Goal: Task Accomplishment & Management: Use online tool/utility

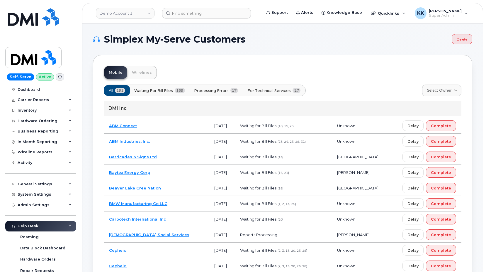
click at [267, 88] on span "For Technical Services" at bounding box center [268, 91] width 43 height 6
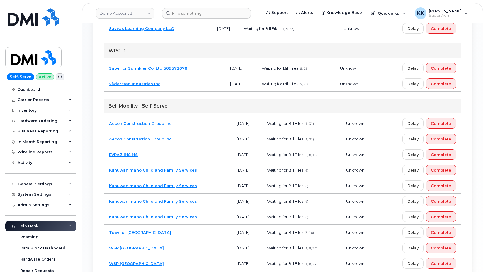
scroll to position [391, 0]
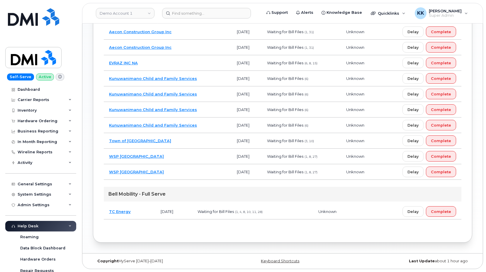
click at [139, 214] on td "TC Energy" at bounding box center [130, 211] width 52 height 16
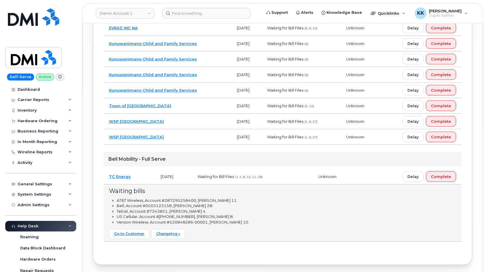
scroll to position [448, 0]
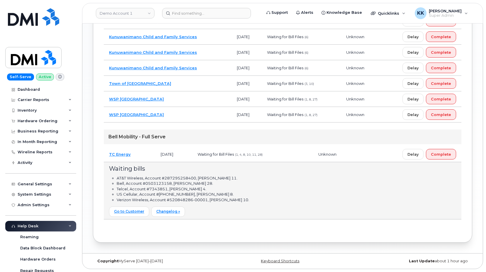
click at [136, 152] on td "TC Energy" at bounding box center [130, 154] width 52 height 16
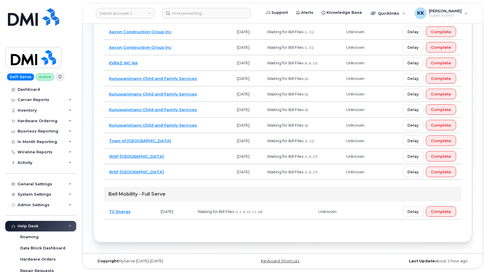
click at [170, 138] on td "Town of Stony Plain" at bounding box center [168, 141] width 128 height 16
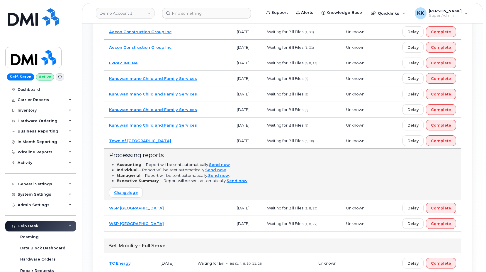
click at [170, 138] on td "Town of [GEOGRAPHIC_DATA]" at bounding box center [168, 141] width 128 height 16
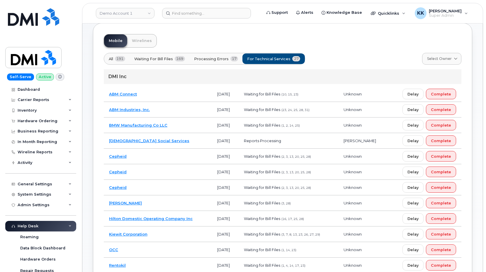
scroll to position [2, 0]
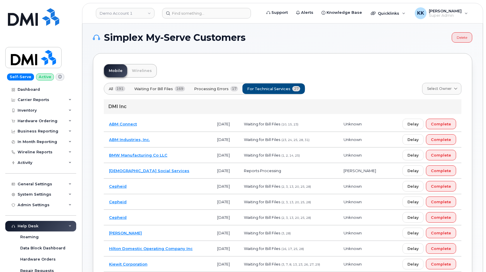
click at [186, 121] on td "ABM Connect" at bounding box center [158, 124] width 108 height 16
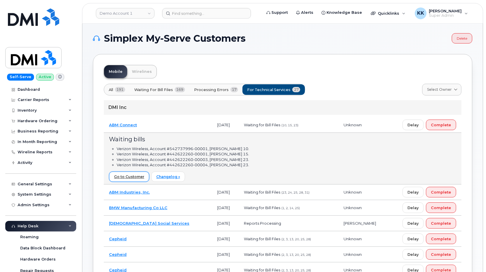
scroll to position [0, 0]
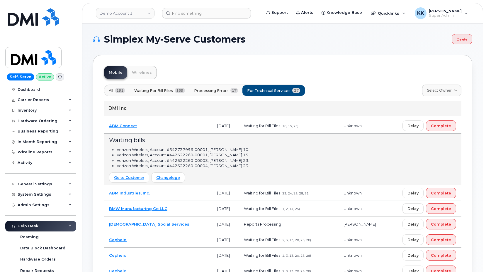
click at [177, 125] on td "ABM Connect" at bounding box center [158, 126] width 108 height 16
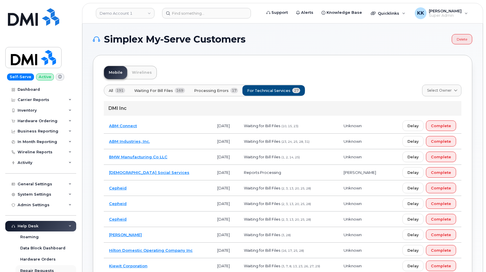
scroll to position [113, 0]
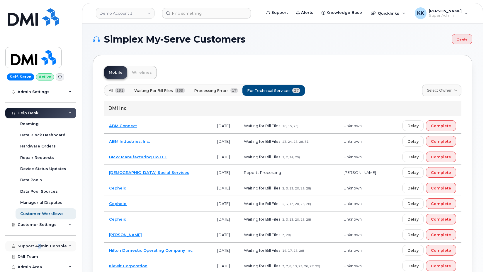
click at [39, 249] on div "Support Admin Console" at bounding box center [40, 245] width 71 height 11
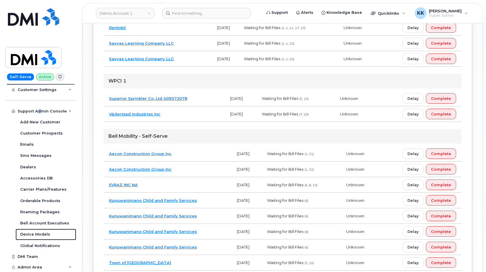
scroll to position [269, 0]
click at [206, 100] on td "Superior Sprinkler Co. Ltd 509572078" at bounding box center [164, 98] width 121 height 16
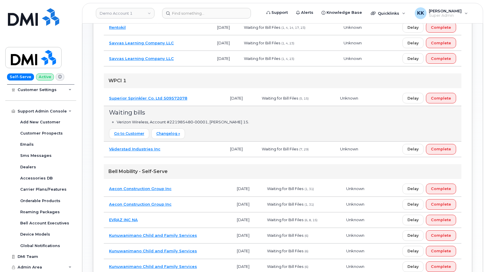
click at [206, 100] on td "Superior Sprinkler Co. Ltd 509572078" at bounding box center [164, 98] width 121 height 16
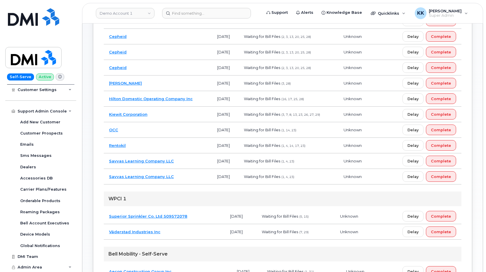
scroll to position [0, 0]
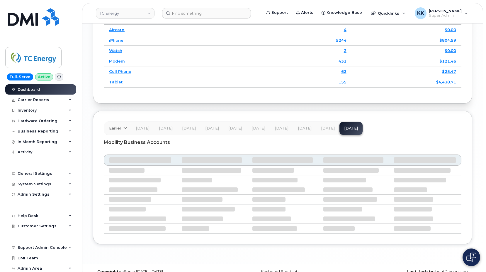
scroll to position [774, 0]
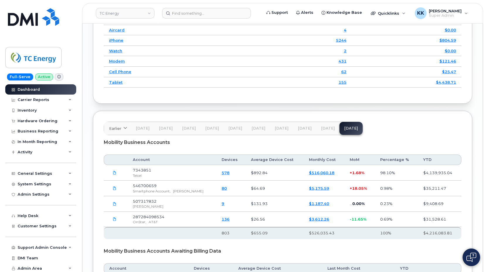
click at [39, 225] on span "Customer Settings" at bounding box center [37, 225] width 39 height 4
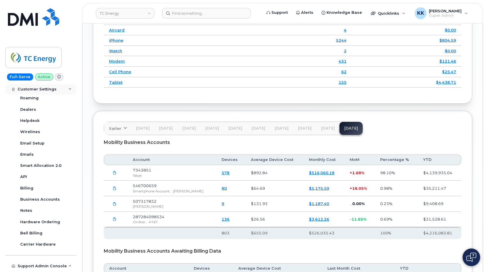
scroll to position [169, 0]
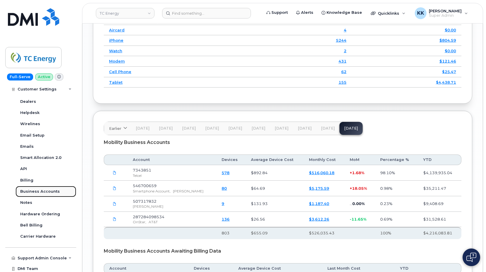
click at [40, 187] on link "Business Accounts" at bounding box center [46, 191] width 61 height 11
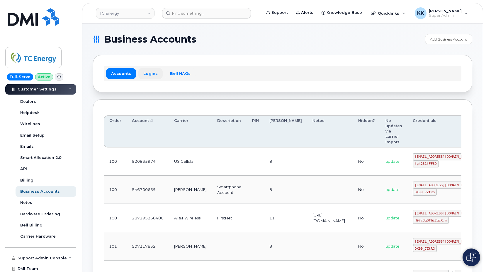
click at [152, 72] on link "Logins" at bounding box center [150, 73] width 24 height 11
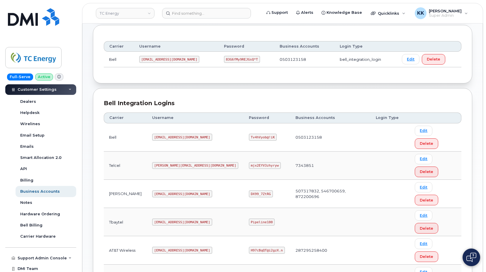
scroll to position [90, 0]
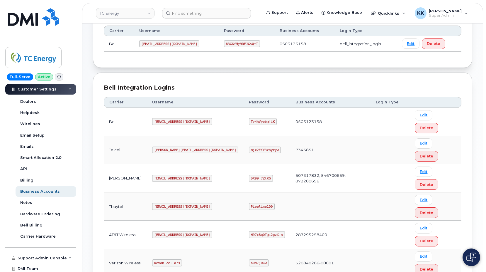
click at [179, 231] on code "tcenergy@myserve.ca" at bounding box center [182, 234] width 60 height 7
click at [249, 231] on code "H97cBqQT@i2gzX.n" at bounding box center [267, 234] width 36 height 7
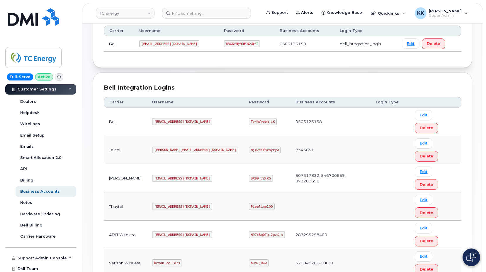
click at [249, 231] on code "H97cBqQT@i2gzX.n" at bounding box center [267, 234] width 36 height 7
click at [180, 231] on code "tcenergy@myserve.ca" at bounding box center [182, 234] width 60 height 7
click at [250, 231] on code "H97cBqQT@i2gzX.n" at bounding box center [267, 234] width 36 height 7
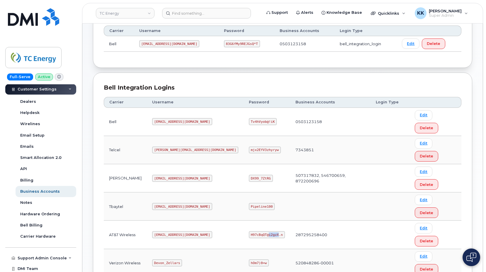
click at [250, 231] on code "H97cBqQT@i2gzX.n" at bounding box center [267, 234] width 36 height 7
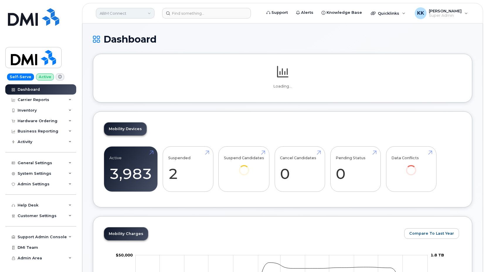
click at [129, 18] on div "ABM Connect" at bounding box center [125, 13] width 65 height 12
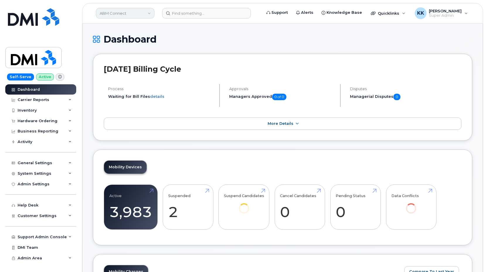
click at [128, 16] on link "ABM Connect" at bounding box center [125, 13] width 59 height 11
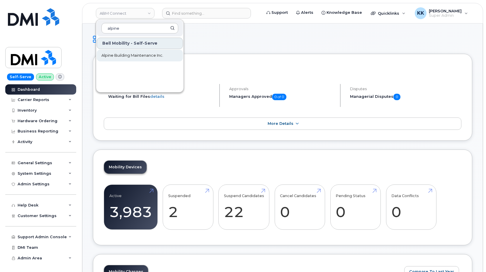
type input "alpine"
click at [126, 54] on span "Alpine Building Maintenance Inc." at bounding box center [132, 55] width 62 height 6
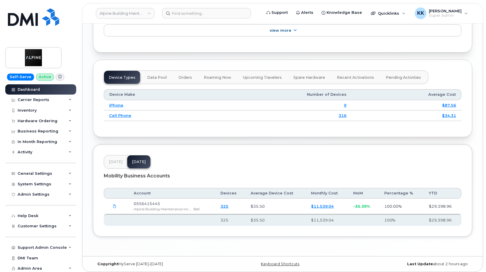
scroll to position [681, 0]
click at [115, 158] on span "Jul 25" at bounding box center [116, 160] width 14 height 5
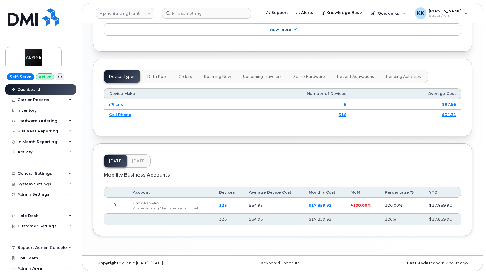
click at [137, 158] on span "Aug 25" at bounding box center [139, 160] width 14 height 5
click at [116, 158] on span "Jul 25" at bounding box center [116, 160] width 14 height 5
click at [145, 158] on button "Aug 25" at bounding box center [138, 160] width 23 height 13
click at [128, 159] on div "Jul 25 Aug 25" at bounding box center [127, 160] width 47 height 13
click at [121, 159] on button "Jul 25" at bounding box center [115, 160] width 23 height 13
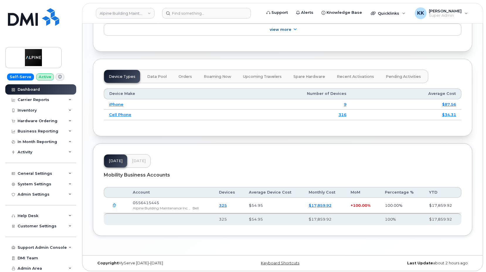
click at [134, 158] on span "Aug 25" at bounding box center [139, 160] width 14 height 5
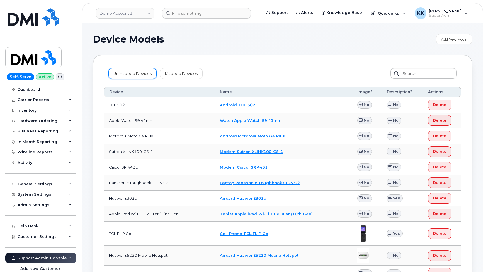
click at [133, 76] on link "Unmapped Devices" at bounding box center [132, 73] width 48 height 11
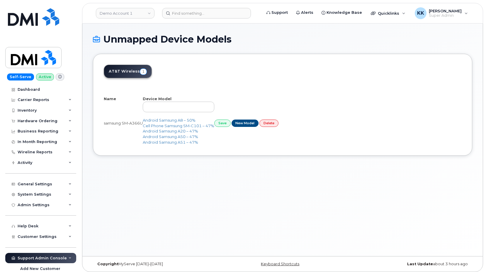
select select "25"
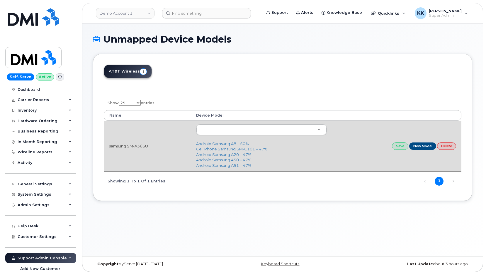
click at [145, 145] on td "samsung SM-A366U" at bounding box center [147, 146] width 87 height 51
click at [285, 131] on body "Demo Account 1 Support Alerts Knowledge Base Quicklinks Suspend / Cancel Device…" at bounding box center [243, 137] width 486 height 274
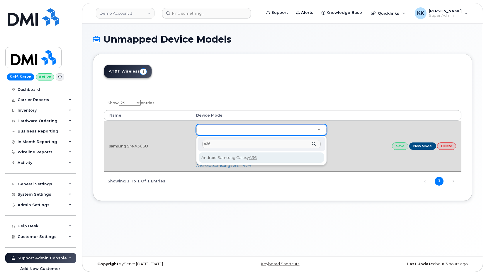
type input "a36"
type input "3328"
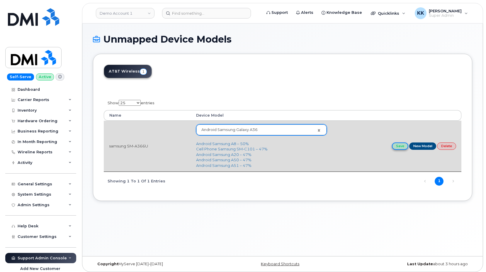
click at [394, 145] on link "Save" at bounding box center [400, 145] width 16 height 7
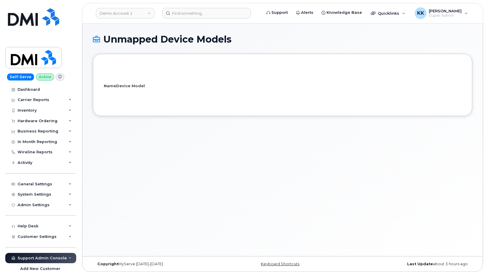
select select "25"
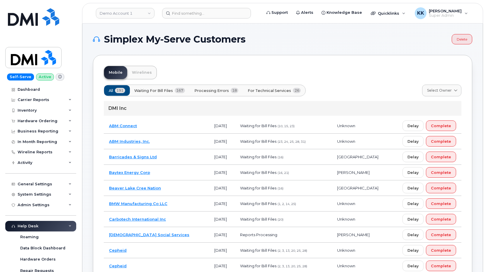
click at [225, 89] on span "Processing Errors" at bounding box center [211, 91] width 35 height 6
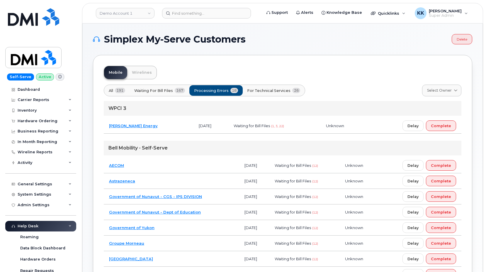
click at [169, 127] on td "McDougall Energy" at bounding box center [149, 126] width 90 height 16
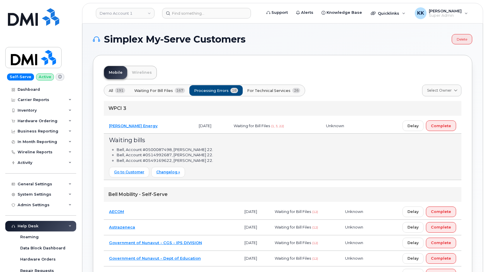
click at [169, 127] on td "McDougall Energy" at bounding box center [149, 126] width 90 height 16
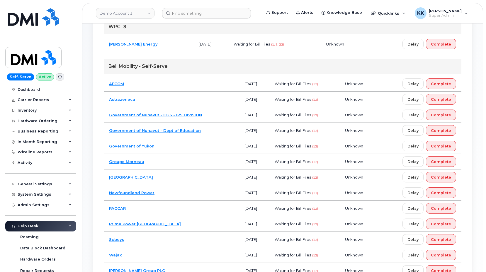
scroll to position [90, 0]
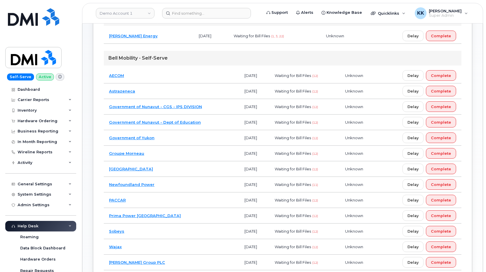
click at [200, 136] on td "Government of Yukon" at bounding box center [171, 138] width 135 height 16
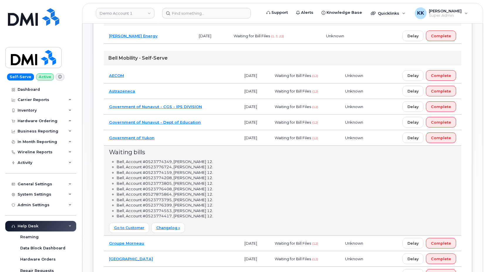
click at [200, 136] on td "Government of Yukon" at bounding box center [171, 138] width 135 height 16
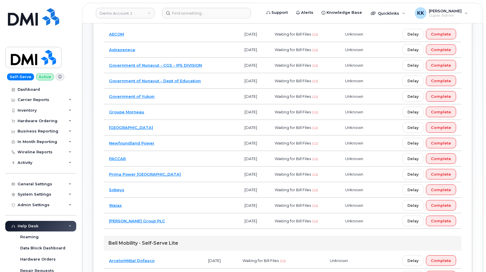
scroll to position [227, 0]
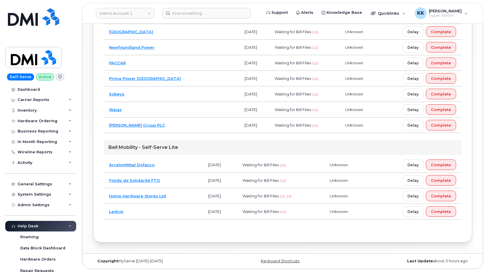
click at [182, 196] on td "Home Hardware Stores Ltd" at bounding box center [153, 196] width 99 height 16
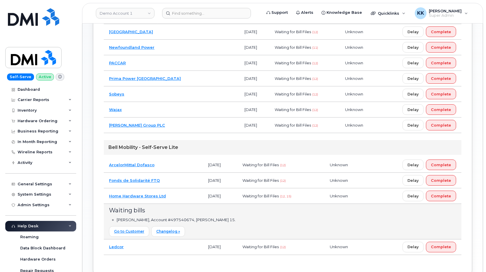
click at [182, 196] on td "Home Hardware Stores Ltd" at bounding box center [153, 196] width 99 height 16
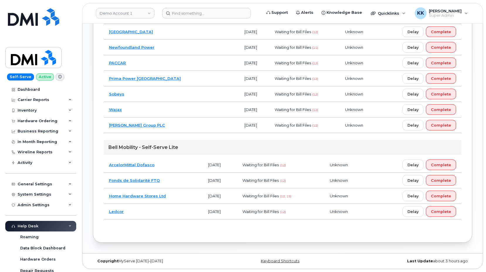
scroll to position [0, 0]
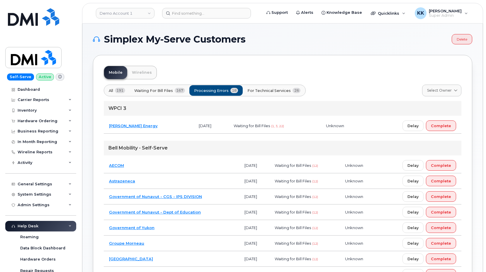
click at [266, 87] on button "For Technical Services 26" at bounding box center [273, 90] width 63 height 11
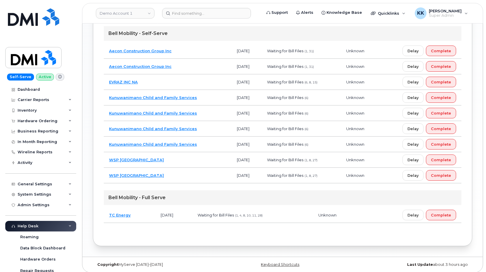
scroll to position [375, 0]
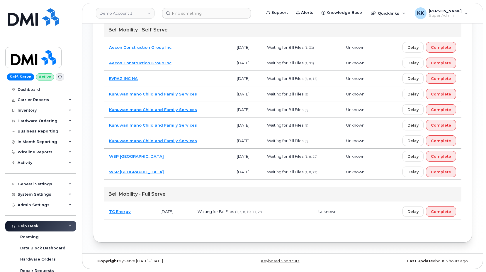
click at [164, 172] on td "WSP Canada" at bounding box center [168, 172] width 128 height 16
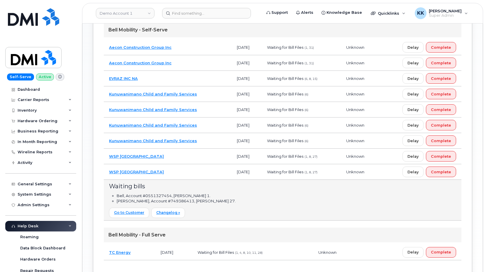
click at [179, 175] on td "WSP Canada" at bounding box center [168, 172] width 128 height 16
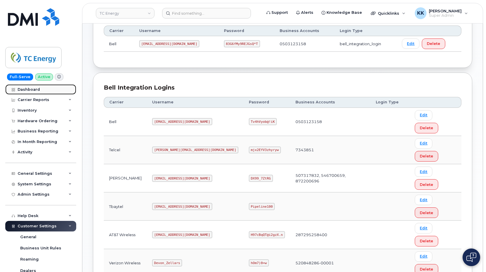
click at [36, 90] on div "Dashboard" at bounding box center [29, 89] width 22 height 5
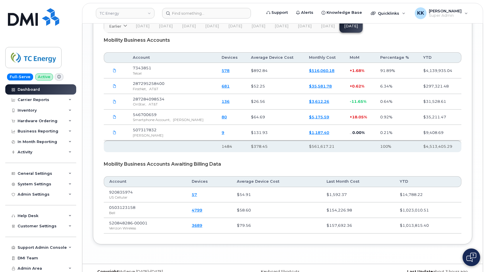
scroll to position [846, 0]
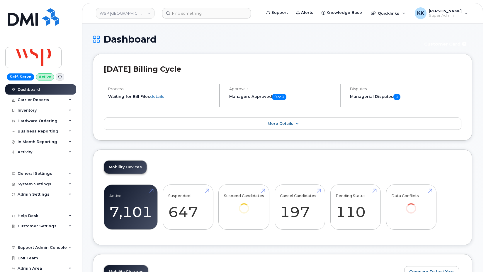
scroll to position [828, 0]
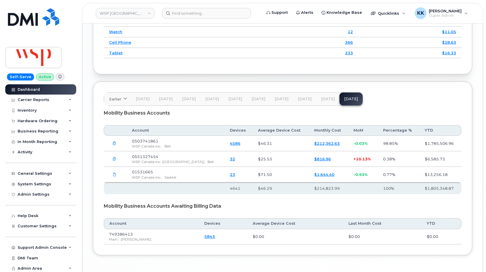
click at [328, 101] on span "[DATE]" at bounding box center [328, 98] width 14 height 5
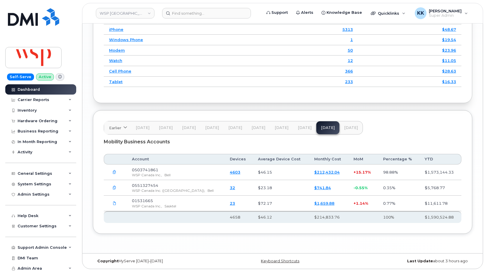
click at [303, 128] on span "[DATE]" at bounding box center [305, 127] width 14 height 5
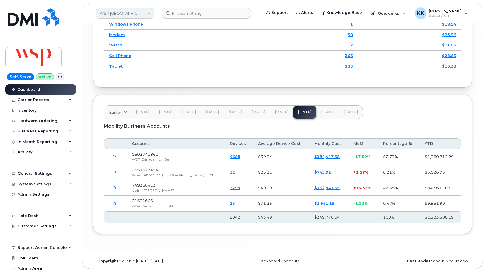
click at [120, 9] on link "WSP [GEOGRAPHIC_DATA]" at bounding box center [125, 13] width 59 height 11
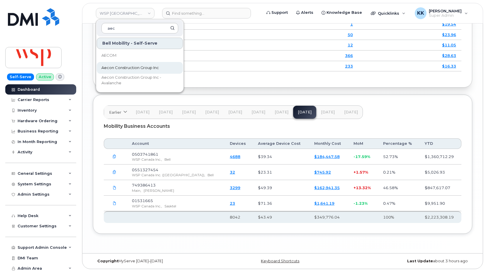
type input "aec"
click at [128, 71] on link "Aecon Construction Group Inc" at bounding box center [140, 68] width 86 height 12
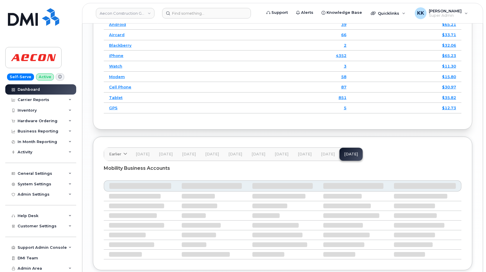
scroll to position [823, 0]
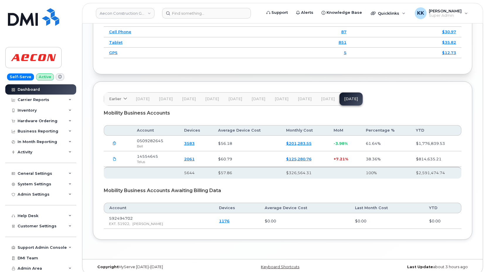
click at [328, 105] on button "[DATE]" at bounding box center [327, 98] width 23 height 13
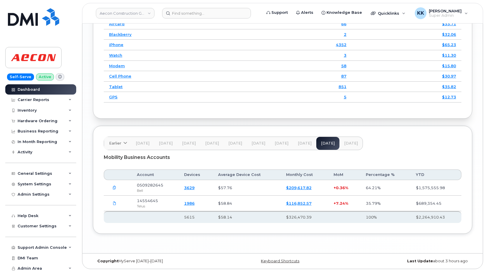
scroll to position [798, 0]
click at [126, 11] on link "Aecon Construction Group Inc" at bounding box center [125, 13] width 59 height 11
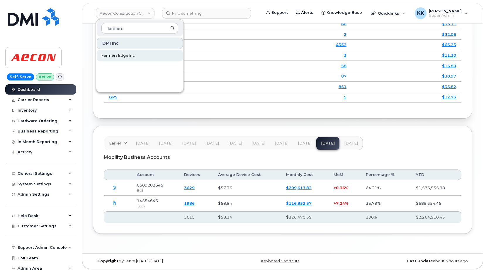
type input "farmers"
click at [140, 56] on link "Farmers Edge Inc" at bounding box center [140, 56] width 86 height 12
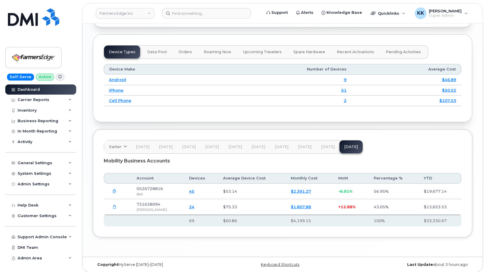
scroll to position [748, 0]
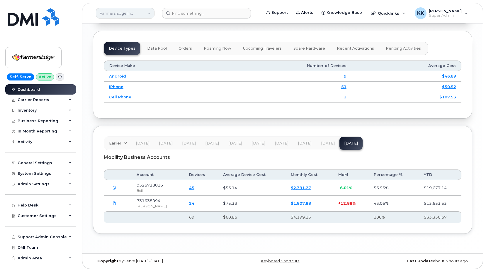
click at [136, 11] on link "Farmers Edge Inc" at bounding box center [125, 13] width 59 height 11
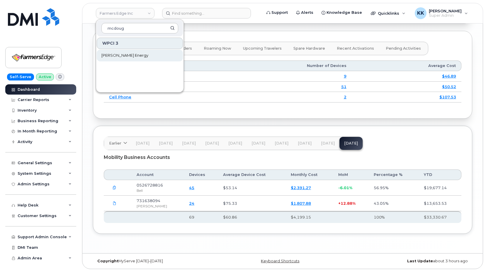
type input "mcdoug"
click at [129, 58] on span "[PERSON_NAME] Energy" at bounding box center [124, 55] width 47 height 6
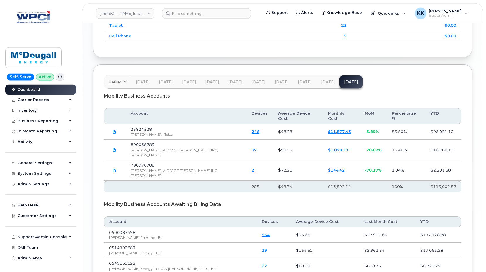
scroll to position [837, 0]
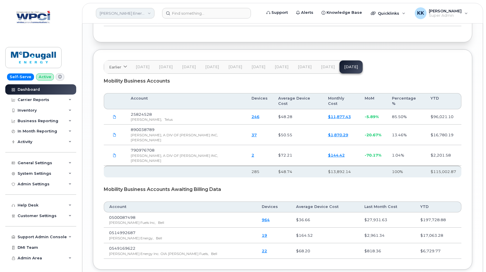
click at [117, 14] on link "[PERSON_NAME] Energy" at bounding box center [125, 13] width 59 height 11
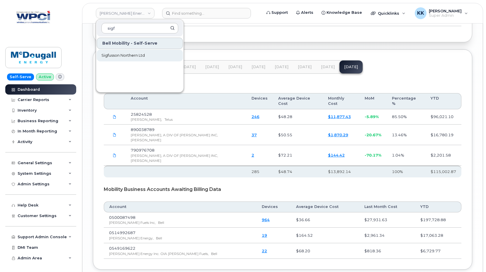
type input "sigf"
click at [131, 55] on span "Sigfusson Northern Ltd" at bounding box center [122, 55] width 43 height 6
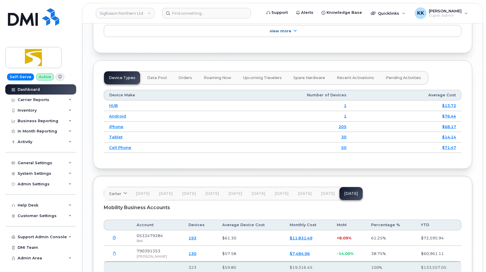
scroll to position [720, 0]
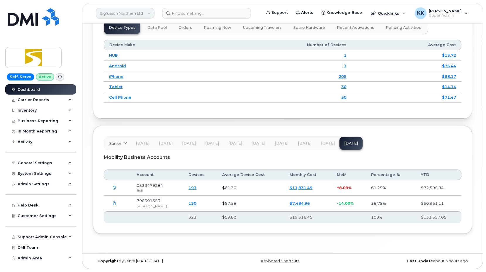
click at [115, 13] on link "Sigfusson Northern Ltd" at bounding box center [125, 13] width 59 height 11
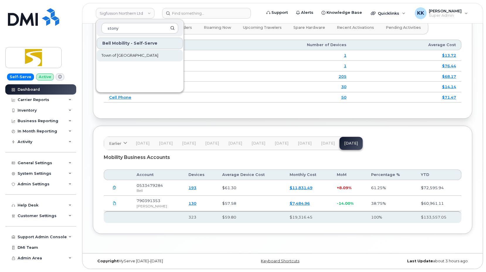
type input "stony"
click at [137, 50] on link "Town of [GEOGRAPHIC_DATA]" at bounding box center [140, 56] width 86 height 12
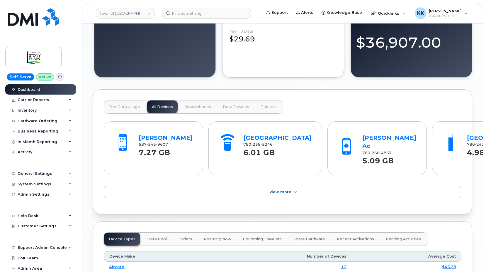
scroll to position [740, 0]
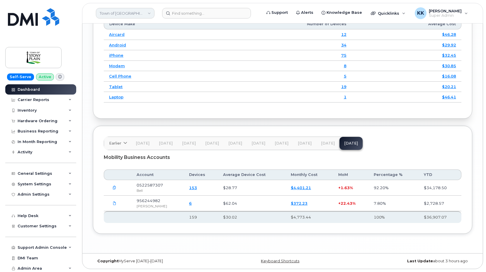
click at [130, 17] on link "Town of [GEOGRAPHIC_DATA]" at bounding box center [125, 13] width 59 height 11
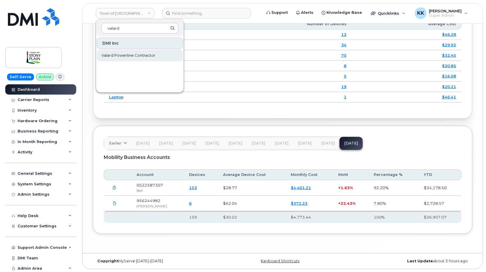
type input "valard"
click at [140, 55] on span "Valard Powerline Contractor" at bounding box center [128, 55] width 54 height 6
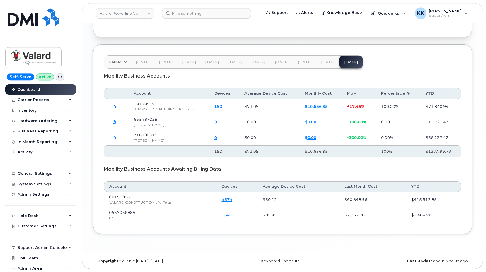
scroll to position [837, 0]
click at [128, 14] on link "Valard Powerline Contractor" at bounding box center [125, 13] width 59 height 11
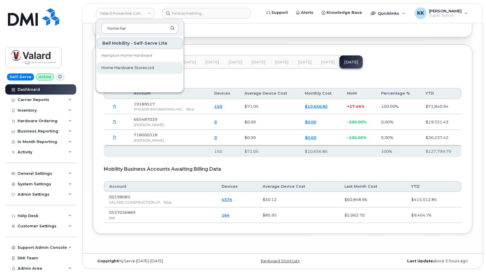
type input "home har"
click at [140, 70] on span "Home Hardware Stores Ltd" at bounding box center [127, 68] width 52 height 6
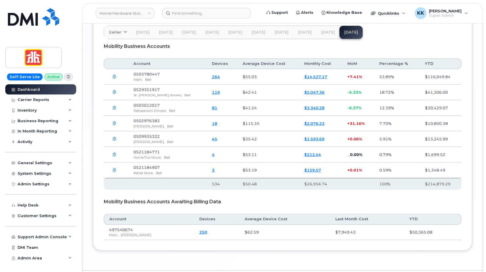
scroll to position [856, 0]
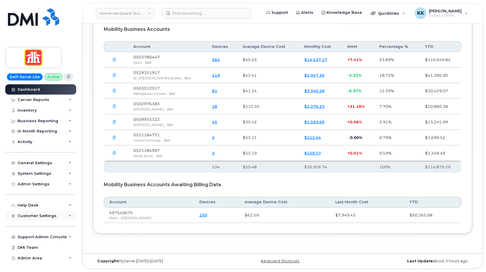
click at [35, 216] on span "Customer Settings" at bounding box center [37, 215] width 39 height 4
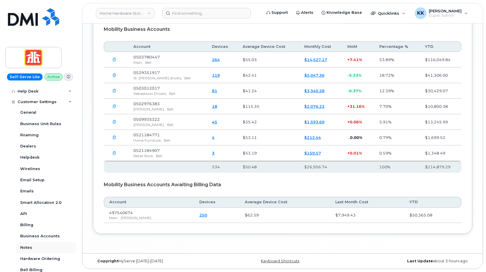
scroll to position [141, 0]
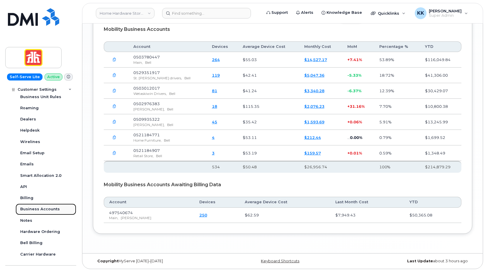
click at [45, 207] on div "Business Accounts" at bounding box center [40, 208] width 40 height 5
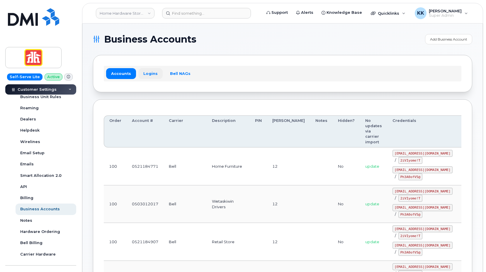
click at [146, 73] on link "Logins" at bounding box center [150, 73] width 24 height 11
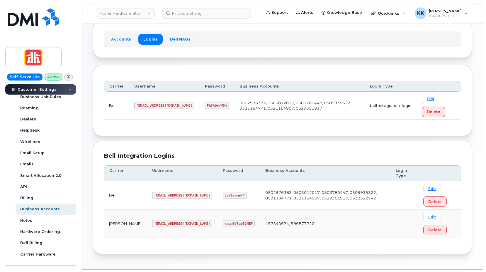
scroll to position [50, 0]
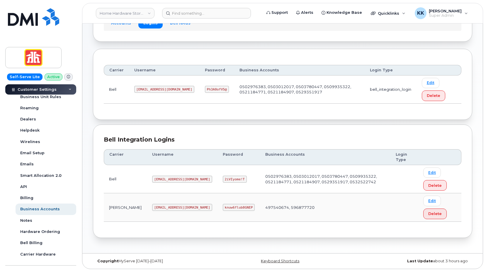
click at [157, 205] on code "homehardware@myserve.ca" at bounding box center [182, 206] width 60 height 7
click at [223, 206] on code "knuw6flub8GNEP" at bounding box center [239, 206] width 32 height 7
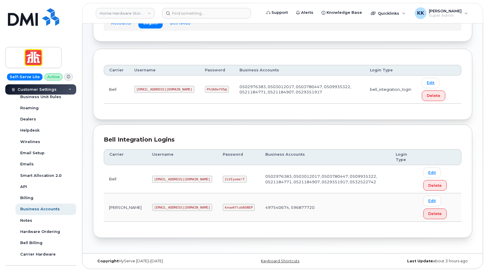
click at [223, 206] on code "knuw6flub8GNEP" at bounding box center [239, 206] width 32 height 7
click at [119, 11] on link "Home Hardware Stores Ltd" at bounding box center [125, 13] width 59 height 11
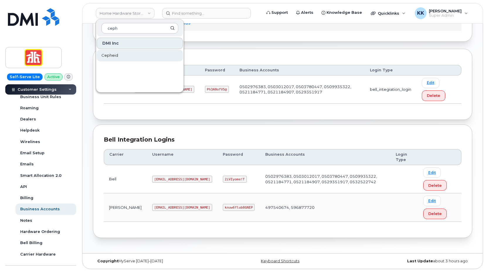
type input "ceph"
click at [138, 53] on link "Cepheid" at bounding box center [140, 56] width 86 height 12
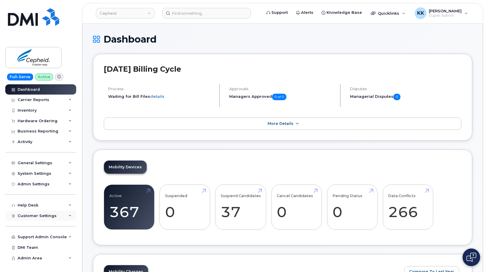
click at [51, 218] on div "Customer Settings" at bounding box center [40, 215] width 71 height 11
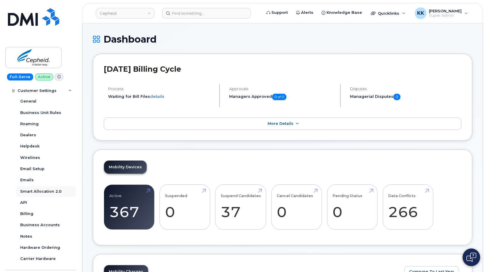
scroll to position [141, 0]
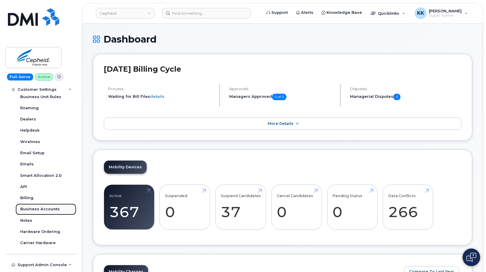
click at [41, 210] on div "Business Accounts" at bounding box center [40, 208] width 40 height 5
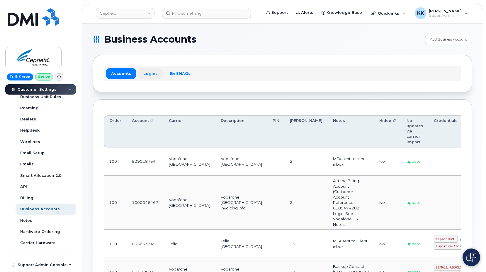
click at [155, 75] on link "Logins" at bounding box center [150, 73] width 24 height 11
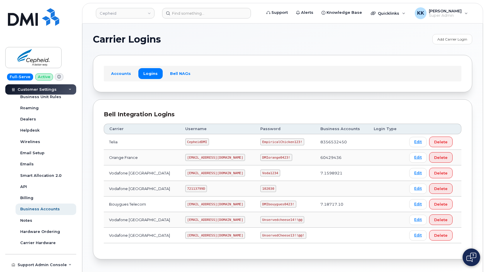
scroll to position [21, 0]
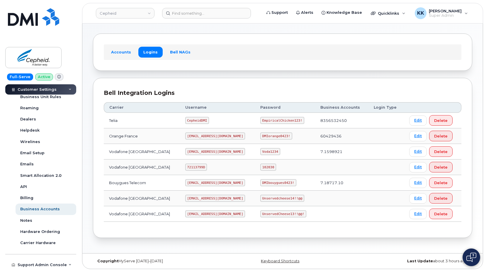
click at [203, 218] on td "cepheid@dminc.com" at bounding box center [217, 214] width 75 height 16
click at [199, 214] on code "cepheid@dminc.com" at bounding box center [215, 213] width 60 height 7
click at [260, 198] on code "Unservedcheese14!!@@" at bounding box center [282, 197] width 44 height 7
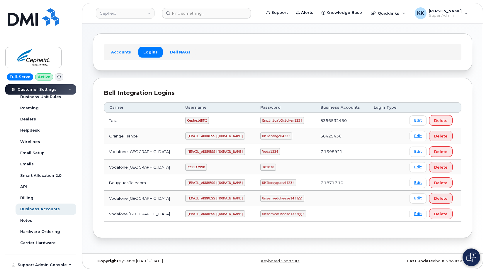
click at [260, 198] on code "Unservedcheese14!!@@" at bounding box center [282, 197] width 44 height 7
click at [260, 196] on code "Unservedcheese14!!@@" at bounding box center [282, 197] width 44 height 7
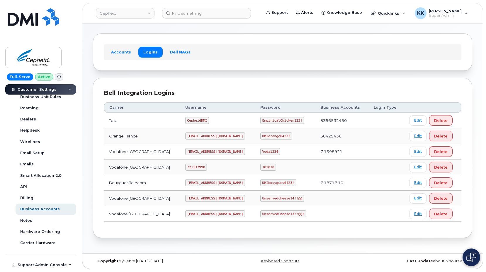
click at [260, 213] on code "UnservedCheese13!!@@!" at bounding box center [283, 213] width 46 height 7
click at [198, 212] on code "cepheid@dminc.com" at bounding box center [215, 213] width 60 height 7
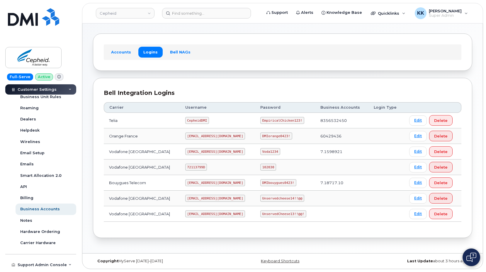
click at [198, 212] on code "cepheid@dminc.com" at bounding box center [215, 213] width 60 height 7
click at [204, 199] on code "cepheid@dminc.com" at bounding box center [215, 197] width 60 height 7
click at [204, 198] on code "cepheid@dminc.com" at bounding box center [215, 197] width 60 height 7
click at [260, 198] on code "Unservedcheese14!!@@" at bounding box center [282, 197] width 44 height 7
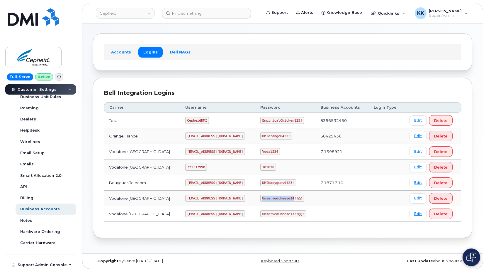
click at [260, 198] on code "Unservedcheese14!!@@" at bounding box center [282, 197] width 44 height 7
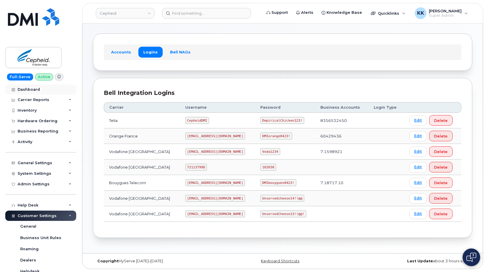
click at [29, 91] on div "Dashboard" at bounding box center [29, 89] width 22 height 5
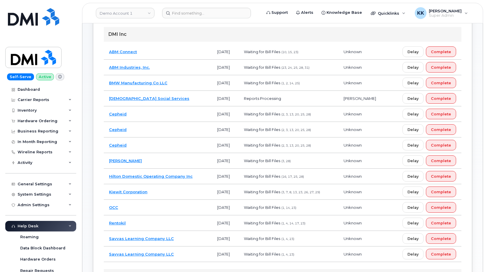
scroll to position [46, 0]
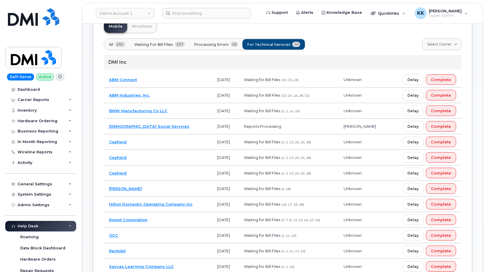
click at [177, 144] on td "Cepheid" at bounding box center [158, 142] width 108 height 16
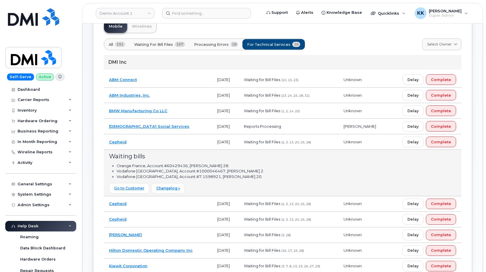
click at [177, 144] on td "Cepheid" at bounding box center [158, 142] width 108 height 16
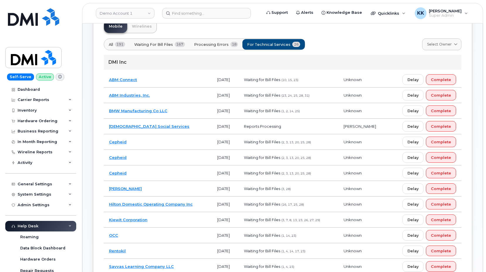
click at [178, 163] on td "Cepheid" at bounding box center [158, 158] width 108 height 16
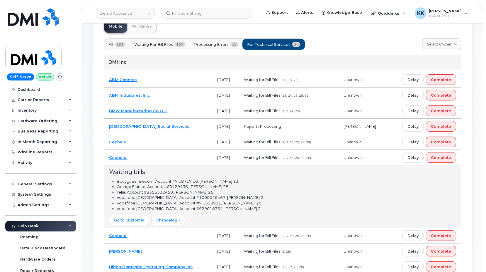
click at [174, 161] on td "Cepheid" at bounding box center [158, 158] width 108 height 16
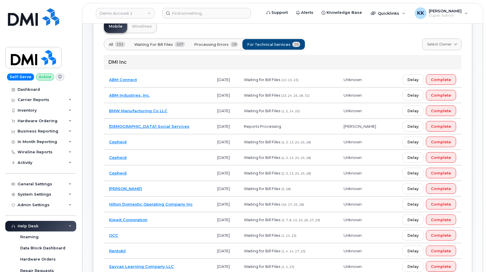
click at [173, 180] on td "Cepheid" at bounding box center [158, 173] width 108 height 16
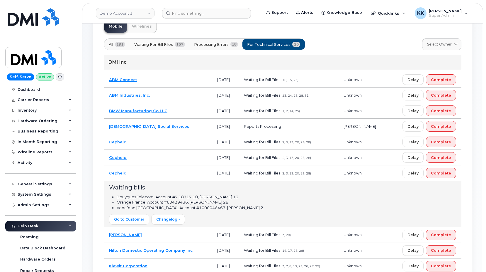
click at [173, 175] on td "Cepheid" at bounding box center [158, 173] width 108 height 16
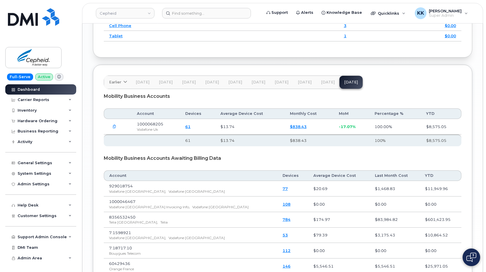
scroll to position [827, 0]
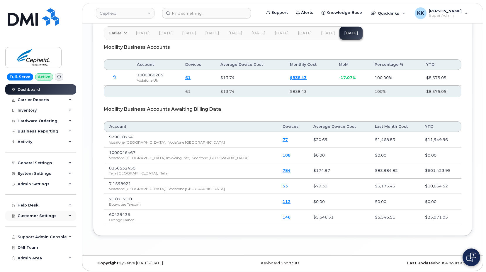
click at [35, 220] on div "Customer Settings" at bounding box center [40, 215] width 71 height 11
click at [36, 218] on div "Customer Settings" at bounding box center [40, 215] width 71 height 11
click at [36, 217] on span "Customer Settings" at bounding box center [37, 215] width 39 height 4
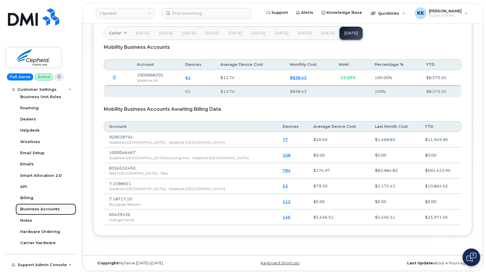
click at [39, 208] on div "Business Accounts" at bounding box center [40, 208] width 40 height 5
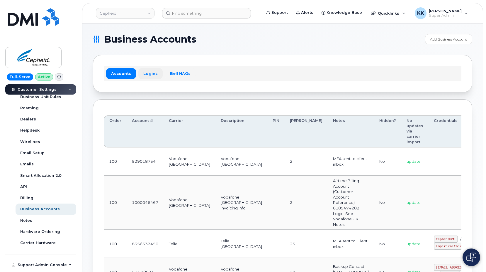
click at [147, 77] on link "Logins" at bounding box center [150, 73] width 24 height 11
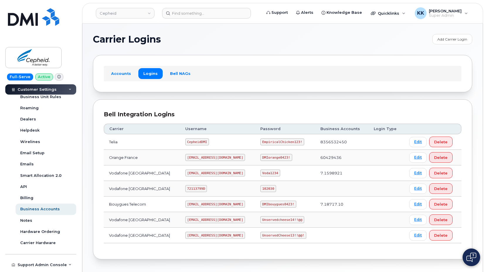
click at [203, 156] on code "cepheid@dminc.com" at bounding box center [215, 157] width 60 height 7
click at [260, 157] on code "DMIorange0423!" at bounding box center [276, 157] width 32 height 7
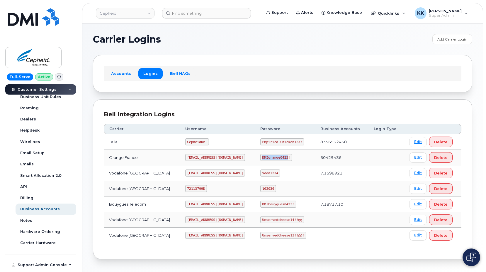
click at [260, 157] on code "DMIorange0423!" at bounding box center [276, 157] width 32 height 7
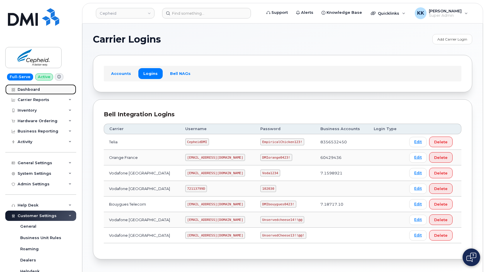
click at [31, 90] on div "Dashboard" at bounding box center [29, 89] width 22 height 5
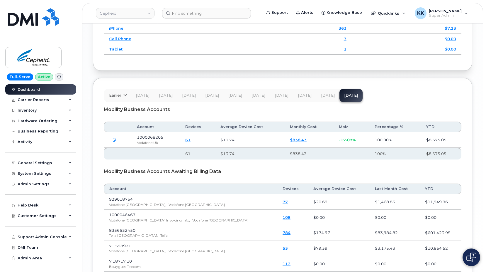
scroll to position [827, 0]
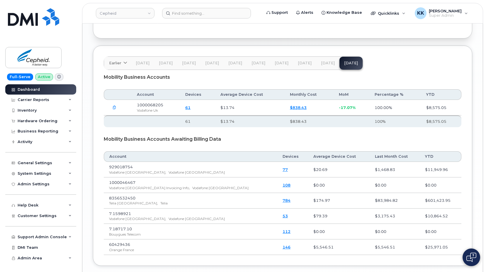
click at [325, 61] on span "[DATE]" at bounding box center [328, 63] width 14 height 5
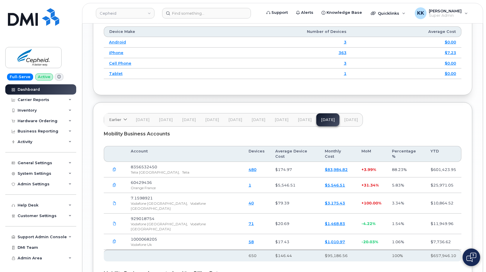
click at [346, 117] on span "[DATE]" at bounding box center [351, 119] width 14 height 5
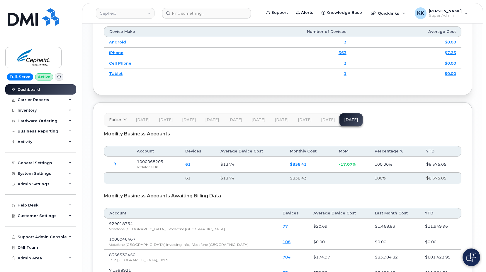
click at [325, 111] on div "Earlier [DATE] September August July June May April March February January [DAT…" at bounding box center [282, 212] width 379 height 220
click at [328, 117] on span "[DATE]" at bounding box center [328, 119] width 14 height 5
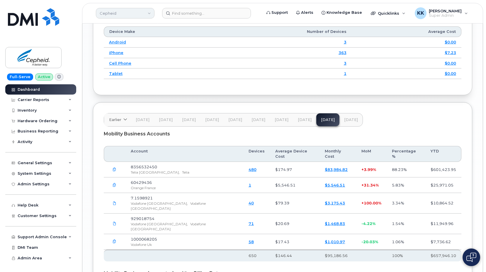
click at [113, 14] on link "Cepheid" at bounding box center [125, 13] width 59 height 11
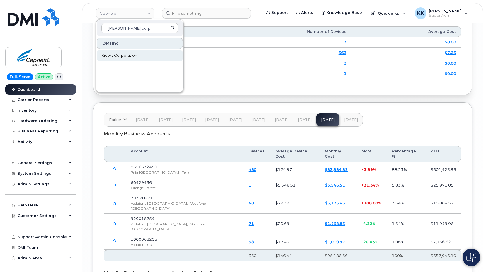
type input "kiewit corp"
click at [123, 54] on span "Kiewit Corporation" at bounding box center [119, 55] width 36 height 6
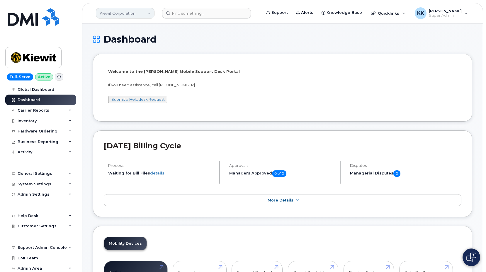
click at [118, 12] on link "Kiewit Corporation" at bounding box center [125, 13] width 59 height 11
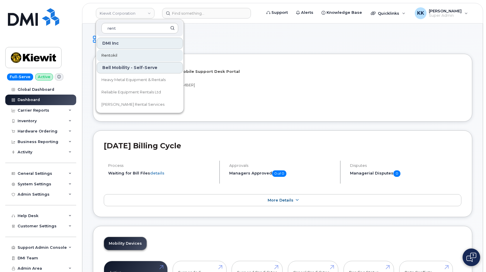
type input "rent"
click at [107, 51] on link "Rentokil" at bounding box center [140, 56] width 86 height 12
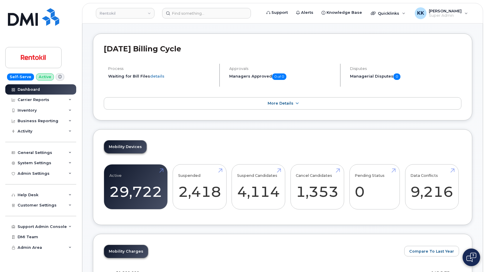
scroll to position [30, 0]
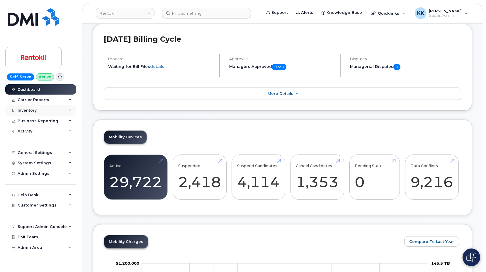
click at [36, 112] on div "Inventory" at bounding box center [40, 110] width 71 height 11
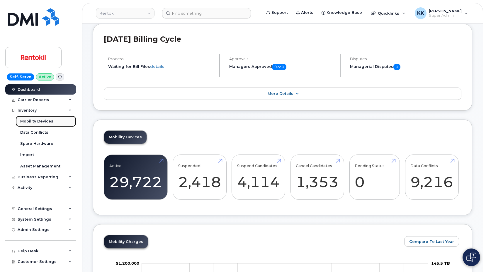
click at [34, 123] on div "Mobility Devices" at bounding box center [36, 120] width 33 height 5
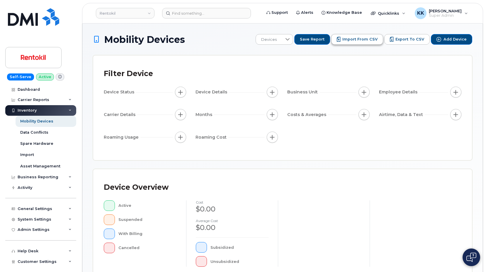
click at [356, 40] on span "Import from CSV" at bounding box center [359, 39] width 35 height 5
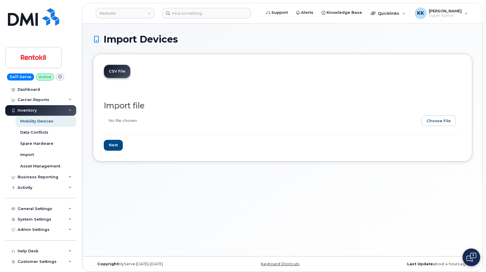
click at [438, 119] on input "file" at bounding box center [280, 121] width 353 height 13
type input "C:\fakepath\Rentokil Verizon 6612 Inventory July 2025.csv"
click at [117, 147] on input "Next" at bounding box center [113, 145] width 19 height 11
type input "Loading..."
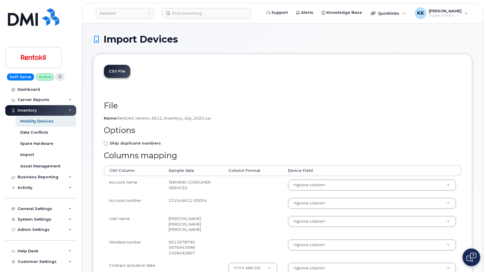
click at [121, 143] on strong "Skip duplicate numbers" at bounding box center [135, 142] width 51 height 5
click at [108, 143] on input "Skip duplicate numbers" at bounding box center [106, 143] width 4 height 4
checkbox input "true"
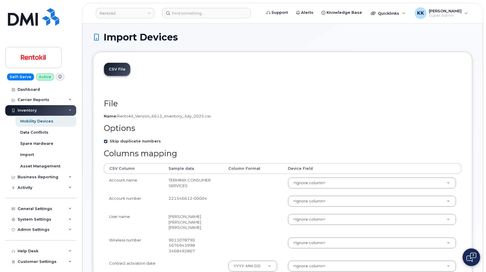
scroll to position [60, 0]
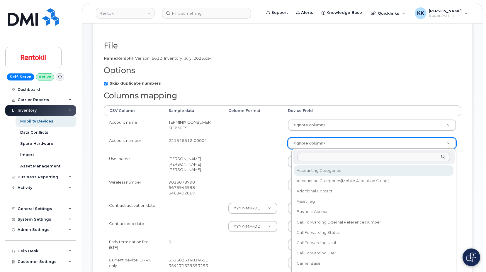
click at [308, 144] on body "Rentokil Support Alerts Knowledge Base Quicklinks Suspend / Cancel Device Chang…" at bounding box center [243, 215] width 486 height 550
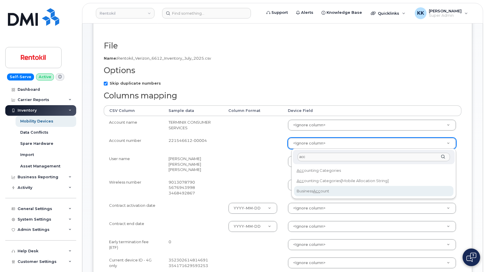
type input "acc"
select select "business_account_id"
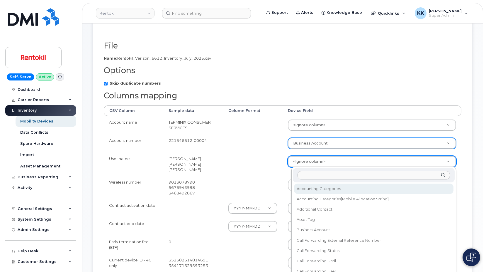
click at [316, 160] on body "Rentokil Support Alerts Knowledge Base Quicklinks Suspend / Cancel Device Chang…" at bounding box center [243, 215] width 486 height 550
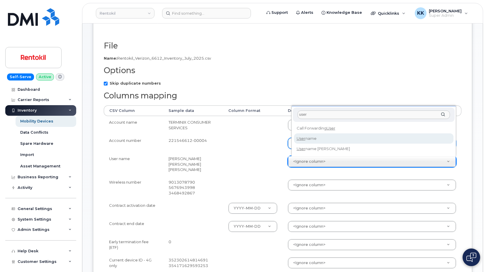
type input "user"
select select "username"
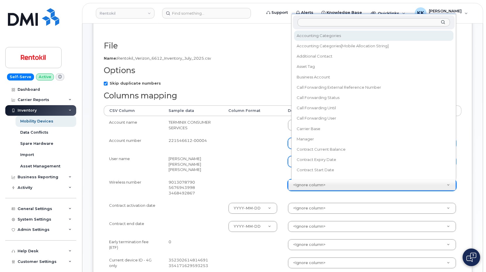
click at [322, 186] on body "Rentokil Support Alerts Knowledge Base Quicklinks Suspend / Cancel Device Chang…" at bounding box center [243, 215] width 486 height 550
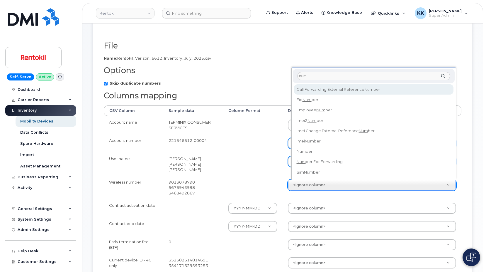
type input "numb"
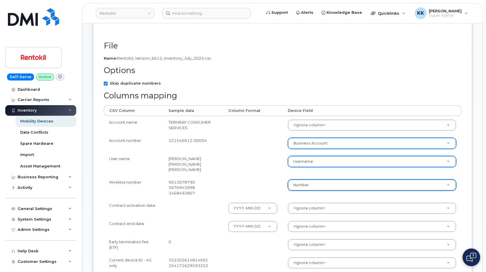
select select "number"
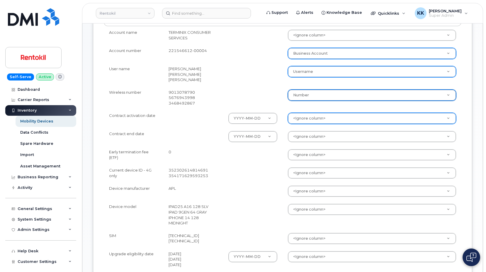
click at [298, 119] on body "Rentokil Support Alerts Knowledge Base Quicklinks Suspend / Cancel Device Chang…" at bounding box center [243, 125] width 486 height 550
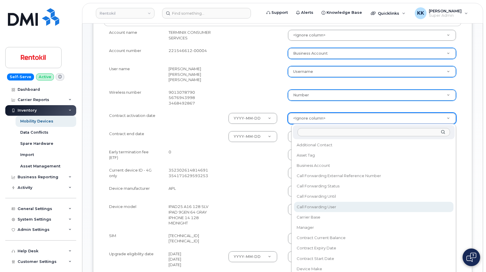
scroll to position [56, 0]
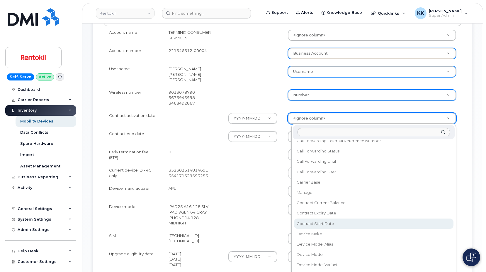
select select "contract_start_date"
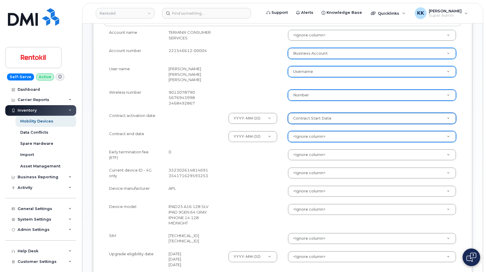
click at [320, 138] on body "Rentokil Support Alerts Knowledge Base Quicklinks Suspend / Cancel Device Chang…" at bounding box center [243, 125] width 486 height 550
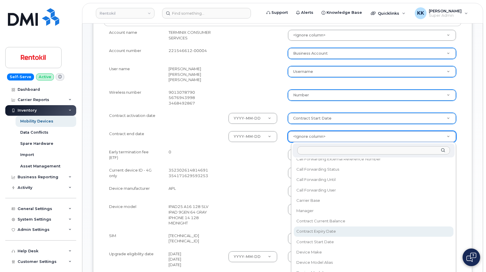
select select "contract_expiry_date"
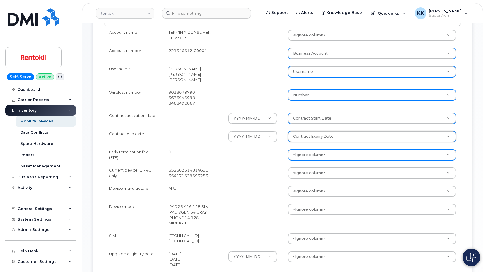
click at [306, 150] on body "Rentokil Support Alerts Knowledge Base Quicklinks Suspend / Cancel Device Chang…" at bounding box center [243, 125] width 486 height 550
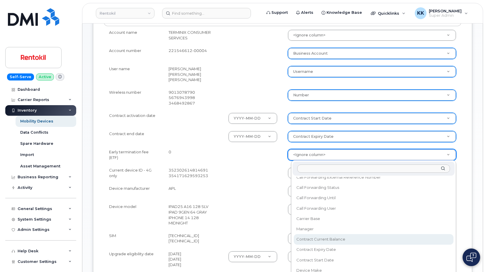
select select "contract_current_balance"
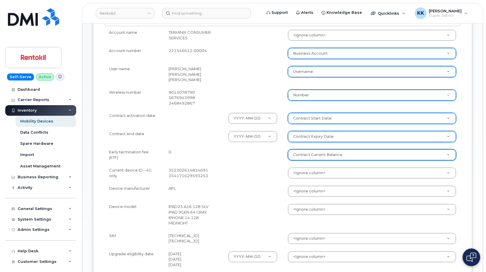
click at [304, 169] on body "Rentokil Support Alerts Knowledge Base Quicklinks Suspend / Cancel Device Chang…" at bounding box center [243, 125] width 486 height 550
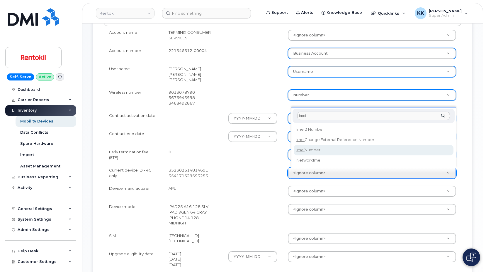
type input "imei"
select select "imei_number"
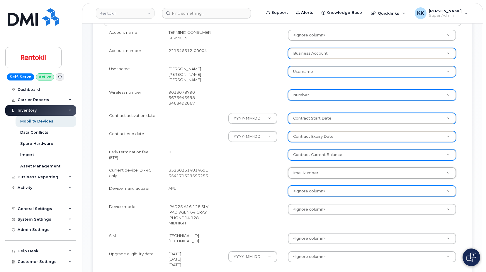
click at [308, 193] on body "Rentokil Support Alerts Knowledge Base Quicklinks Suspend / Cancel Device Chang…" at bounding box center [243, 125] width 486 height 550
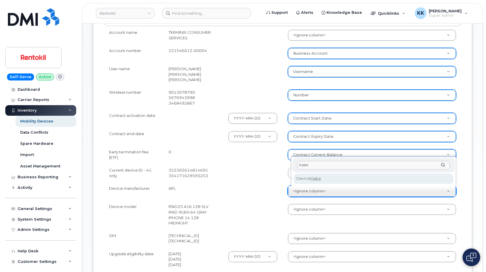
type input "make"
select select "device_make_id"
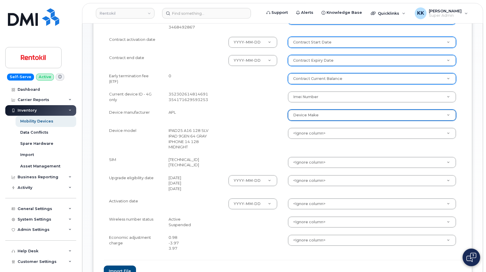
scroll to position [239, 0]
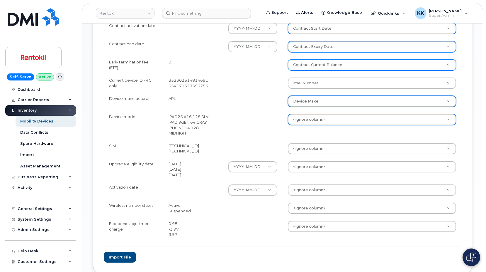
click at [315, 120] on body "Rentokil Support Alerts Knowledge Base Quicklinks Suspend / Cancel Device Chang…" at bounding box center [243, 36] width 486 height 550
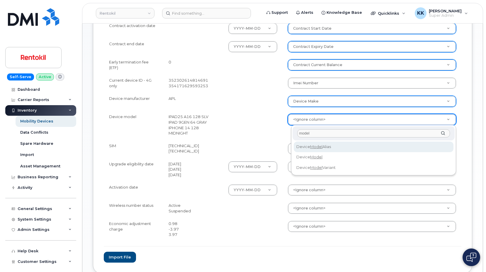
type input "model"
select select "device_model_alias"
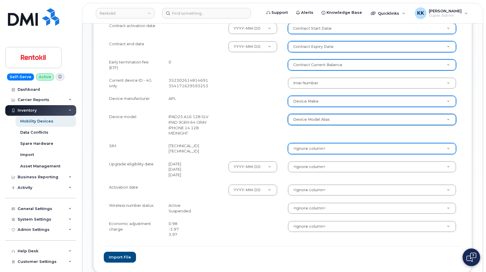
click at [327, 147] on body "Rentokil Support Alerts Knowledge Base Quicklinks Suspend / Cancel Device Chang…" at bounding box center [243, 36] width 486 height 550
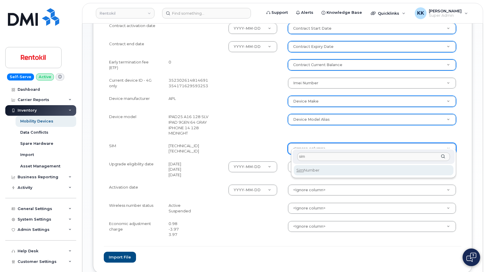
type input "sim"
select select "sim_number"
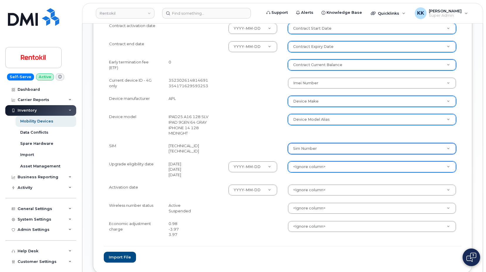
click at [310, 161] on body "Rentokil Support Alerts Knowledge Base Quicklinks Suspend / Cancel Device Chang…" at bounding box center [243, 36] width 486 height 550
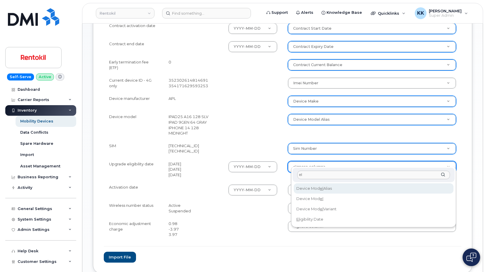
type input "eli"
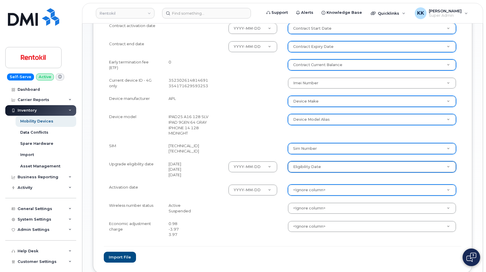
select select "eligibility_date"
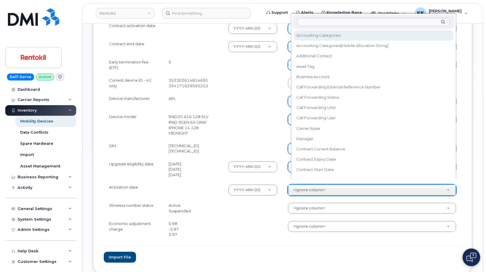
click at [321, 184] on body "Rentokil Support Alerts Knowledge Base Quicklinks Suspend / Cancel Device Chang…" at bounding box center [243, 36] width 486 height 550
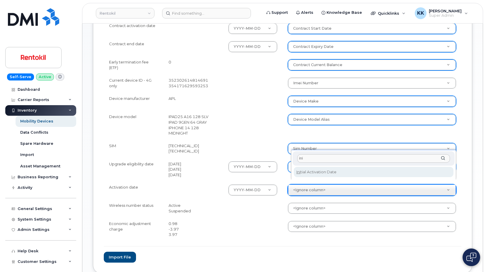
type input "ini"
select select "initial_activation_date"
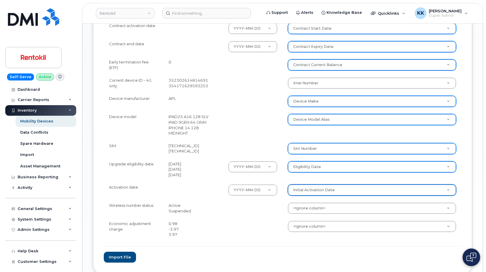
scroll to position [269, 0]
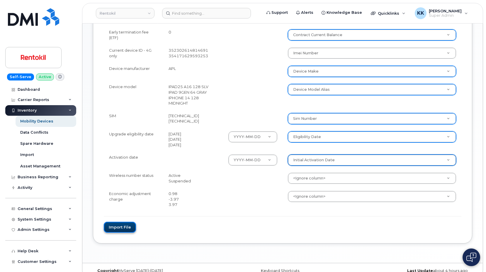
click at [117, 225] on button "Import file" at bounding box center [120, 226] width 32 height 11
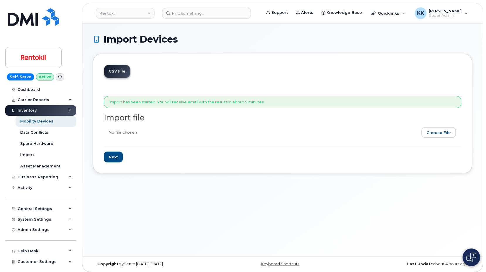
click at [433, 134] on input "file" at bounding box center [280, 133] width 353 height 13
type input "C:\fakepath\Rentokil AT&T Inventory [DATE].csv"
click at [113, 156] on input "Next" at bounding box center [113, 156] width 19 height 11
type input "Loading..."
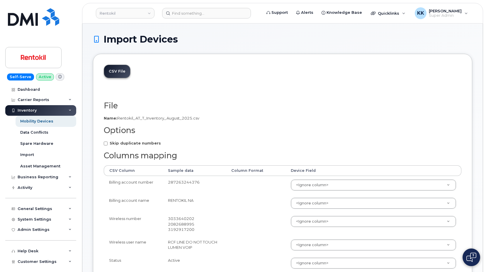
click at [129, 143] on strong "Skip duplicate numbers" at bounding box center [135, 142] width 51 height 5
click at [108, 143] on input "Skip duplicate numbers" at bounding box center [106, 143] width 4 height 4
checkbox input "true"
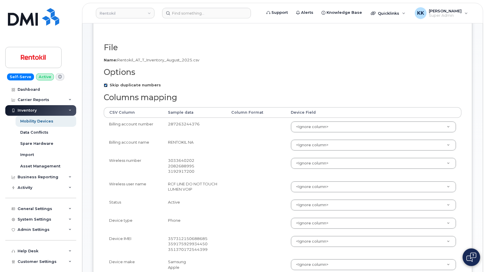
scroll to position [60, 0]
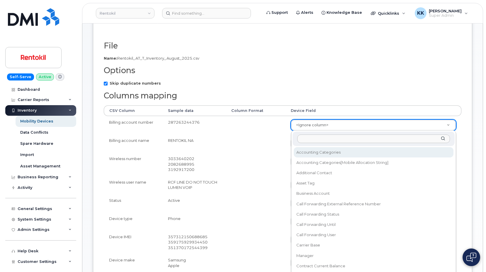
click at [320, 123] on body "Rentokil Support Alerts Knowledge Base Quicklinks Suspend / Cancel Device Chang…" at bounding box center [243, 229] width 486 height 579
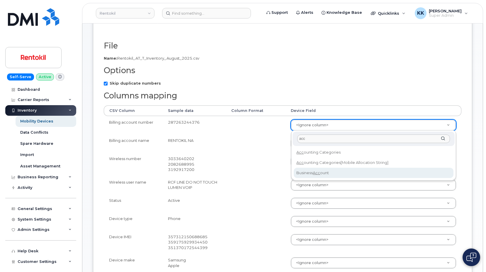
type input "acc"
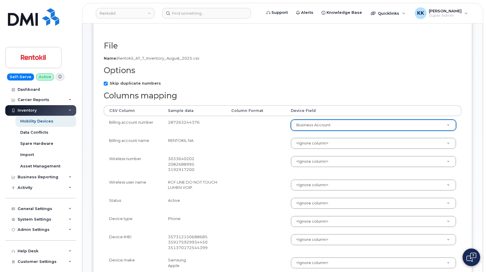
select select "business_account_id"
click at [309, 140] on body "Rentokil Support Alerts Knowledge Base Quicklinks Suspend / Cancel Device Chang…" at bounding box center [243, 229] width 486 height 579
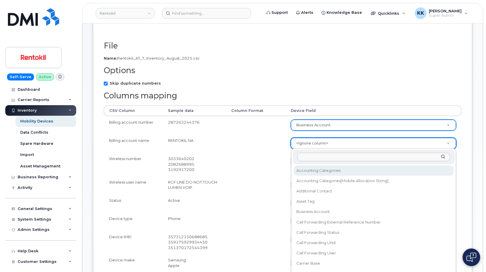
click at [275, 147] on body "Rentokil Support Alerts Knowledge Base Quicklinks Suspend / Cancel Device Chang…" at bounding box center [243, 229] width 486 height 579
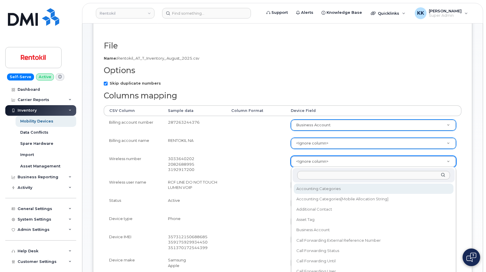
click at [303, 159] on body "Rentokil Support Alerts Knowledge Base Quicklinks Suspend / Cancel Device Chang…" at bounding box center [243, 229] width 486 height 579
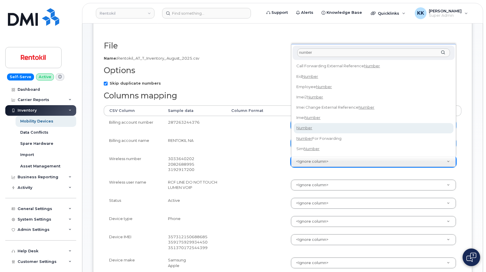
type input "number"
select select "number"
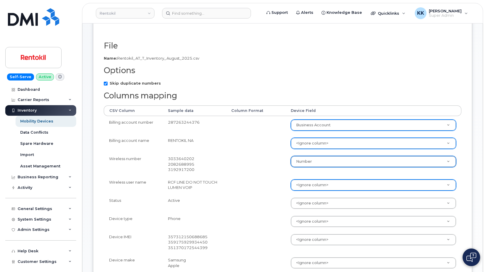
click at [309, 186] on body "Rentokil Support Alerts Knowledge Base Quicklinks Suspend / Cancel Device Chang…" at bounding box center [243, 229] width 486 height 579
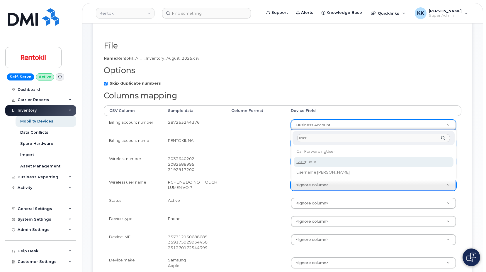
type input "user"
select select "username"
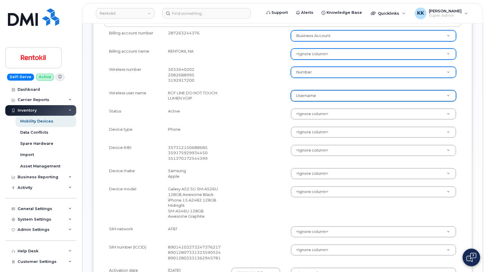
scroll to position [150, 0]
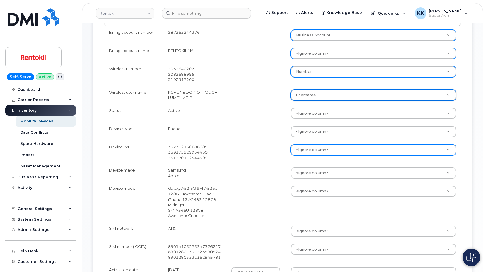
click at [301, 152] on body "Rentokil Support Alerts Knowledge Base Quicklinks Suspend / Cancel Device Chang…" at bounding box center [243, 139] width 486 height 579
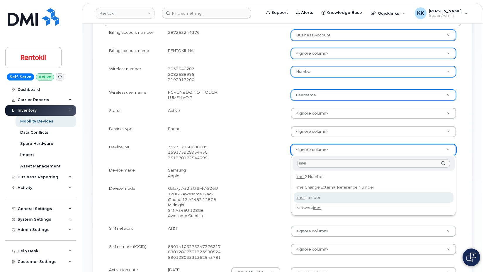
type input "imei"
select select "imei_number"
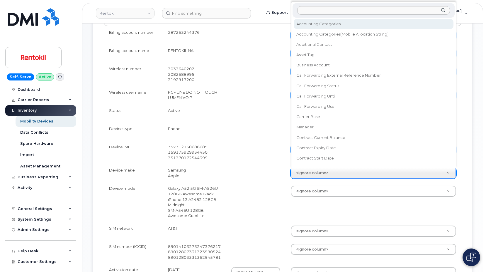
click at [314, 174] on body "Rentokil Support Alerts Knowledge Base Quicklinks Suspend / Cancel Device Chang…" at bounding box center [243, 139] width 486 height 579
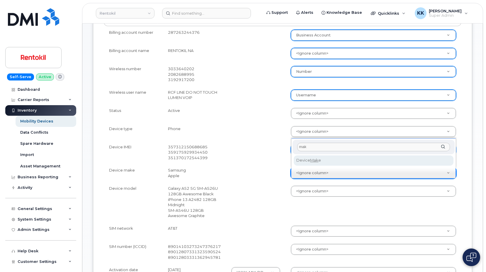
type input "make"
select select "device_make_id"
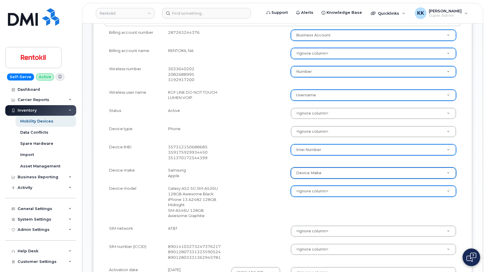
click at [315, 188] on body "Rentokil Support Alerts Knowledge Base Quicklinks Suspend / Cancel Device Chang…" at bounding box center [243, 139] width 486 height 579
type input "mod"
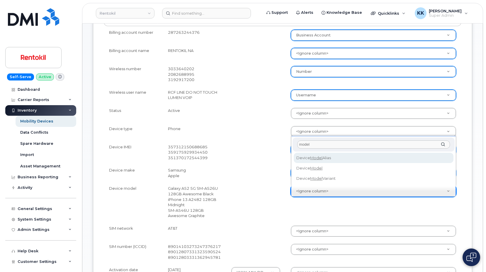
type input "model"
select select "device_model_alias"
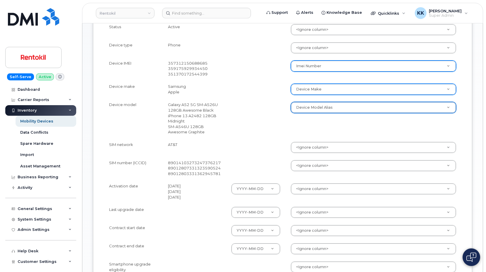
scroll to position [239, 0]
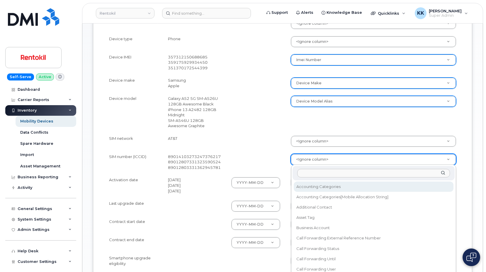
click at [301, 160] on body "Rentokil Support Alerts Knowledge Base Quicklinks Suspend / Cancel Device Chang…" at bounding box center [243, 50] width 486 height 579
type input "sim"
select select "sim_number"
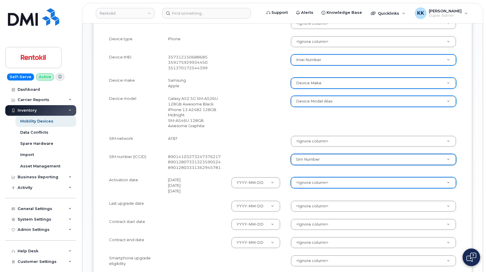
click at [313, 183] on body "Rentokil Support Alerts Knowledge Base Quicklinks Suspend / Cancel Device Chang…" at bounding box center [243, 50] width 486 height 579
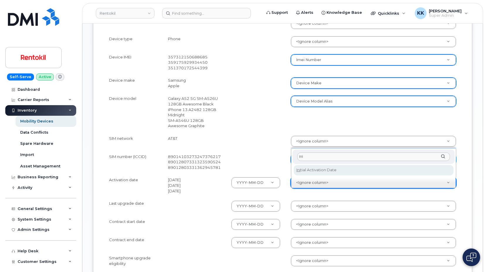
type input "ini"
select select "initial_activation_date"
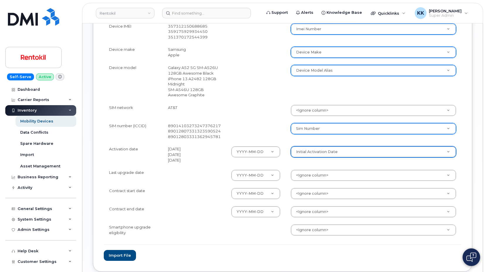
scroll to position [299, 0]
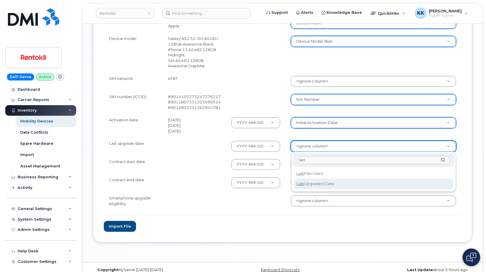
type input "last"
select select "last_upgraded_date"
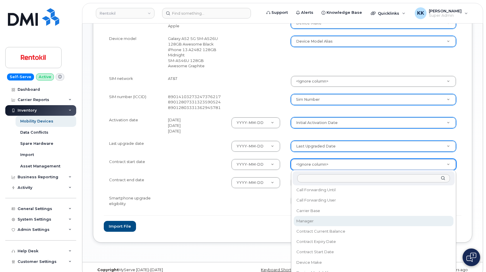
scroll to position [84, 0]
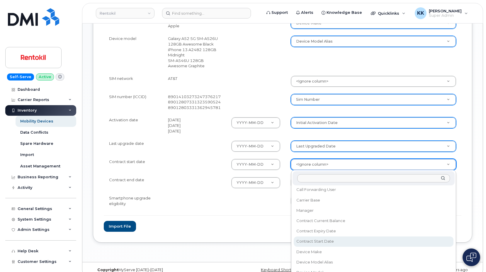
select select "contract_start_date"
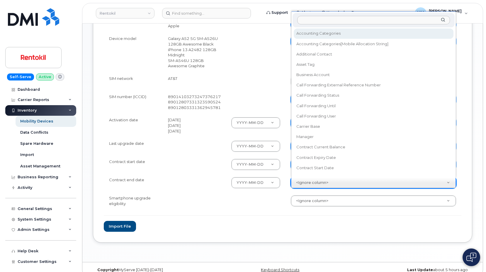
scroll to position [5, 0]
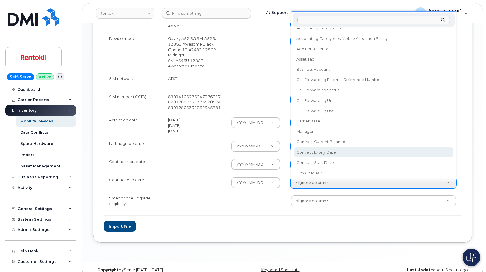
select select "contract_expiry_date"
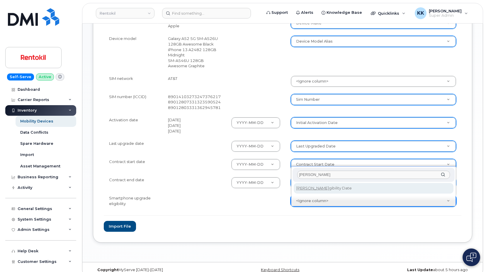
type input "eli"
select select "eligibility_date"
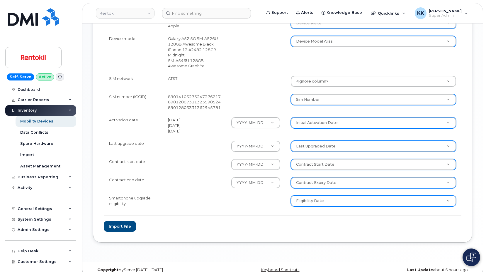
click at [323, 229] on form "File Filename cache Name: Rentokil_AT_T_Inventory_August_2025.csv Options Skip …" at bounding box center [283, 16] width 358 height 429
click at [377, 214] on form "File Filename cache Name: Rentokil_AT_T_Inventory_August_2025.csv Options Skip …" at bounding box center [283, 16] width 358 height 429
click at [128, 224] on button "Import file" at bounding box center [120, 226] width 32 height 11
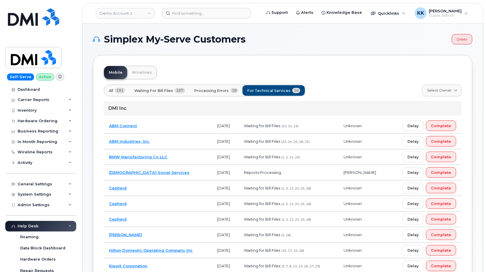
scroll to position [46, 0]
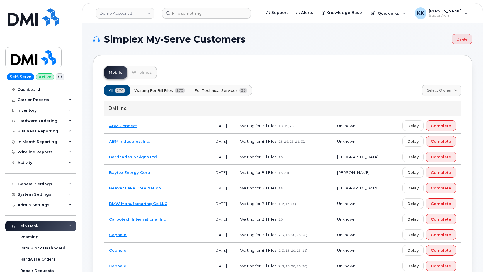
click at [228, 90] on span "For Technical Services" at bounding box center [215, 91] width 43 height 6
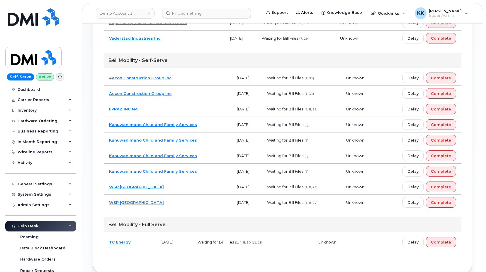
scroll to position [359, 0]
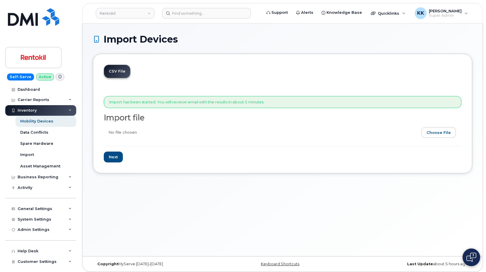
click at [436, 134] on input "file" at bounding box center [280, 133] width 353 height 13
type input "C:\fakepath\Rentokil AT&T Inventory [DATE].csv"
click at [118, 158] on input "Next" at bounding box center [113, 156] width 19 height 11
type input "Loading..."
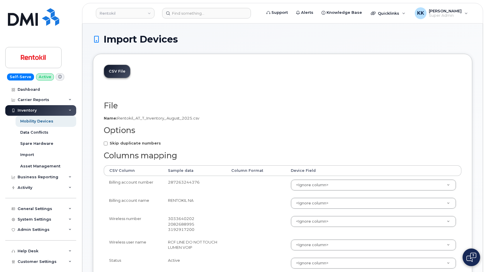
click at [130, 144] on strong "Skip duplicate numbers" at bounding box center [135, 142] width 51 height 5
click at [108, 144] on input "Skip duplicate numbers" at bounding box center [106, 143] width 4 height 4
checkbox input "true"
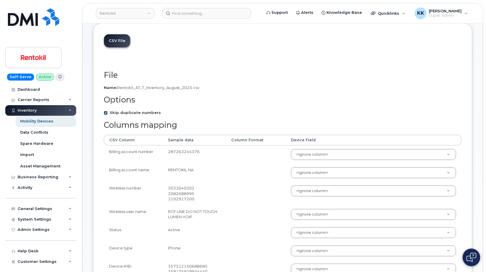
scroll to position [60, 0]
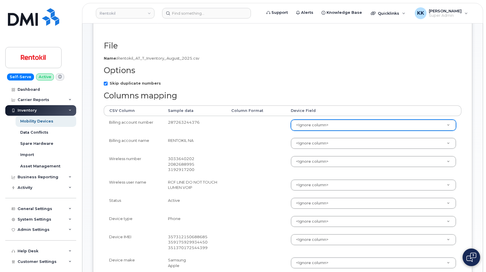
click at [309, 126] on body "Rentokil Support Alerts Knowledge Base Quicklinks Suspend / Cancel Device Chang…" at bounding box center [243, 229] width 486 height 579
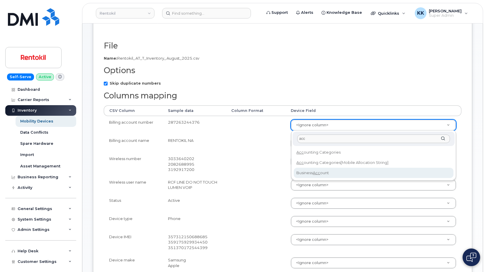
type input "acc"
select select "business_account_id"
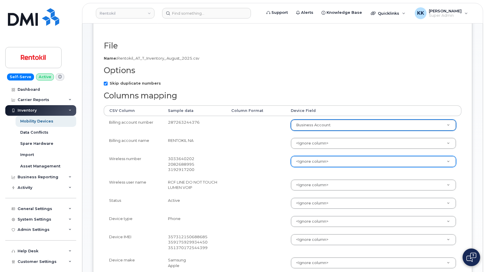
click at [306, 161] on body "Rentokil Support Alerts Knowledge Base Quicklinks Suspend / Cancel Device Chang…" at bounding box center [243, 229] width 486 height 579
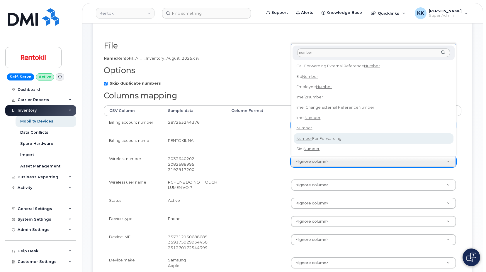
type input "number"
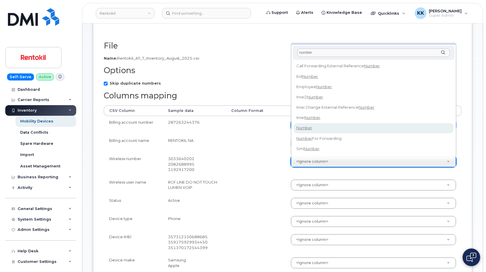
select select "number"
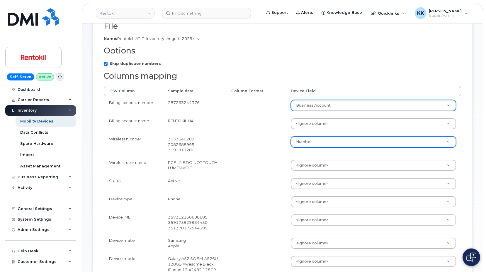
scroll to position [120, 0]
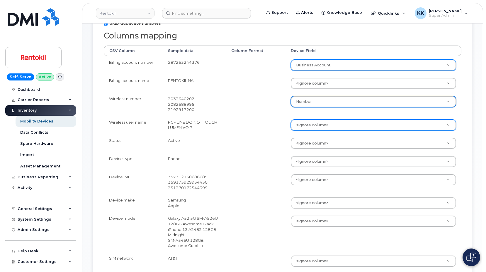
click at [316, 123] on body "Rentokil Support Alerts Knowledge Base Quicklinks Suspend / Cancel Device Chang…" at bounding box center [243, 169] width 486 height 579
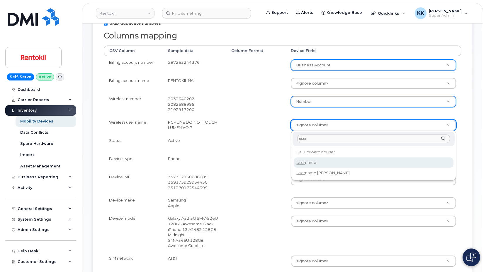
type input "user"
select select "username"
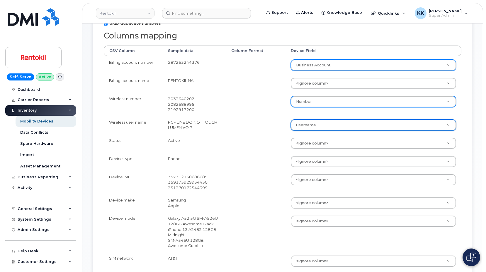
click at [306, 179] on body "Rentokil Support Alerts Knowledge Base Quicklinks Suspend / Cancel Device Chang…" at bounding box center [243, 169] width 486 height 579
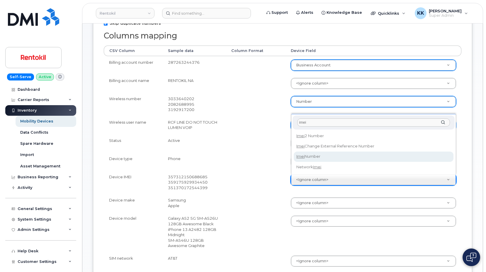
type input "imei"
select select "imei_number"
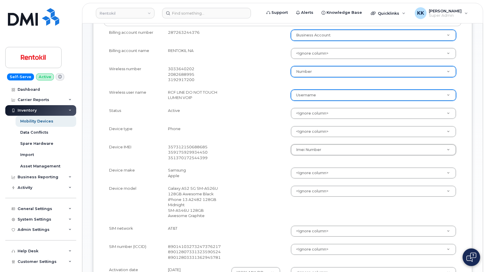
scroll to position [179, 0]
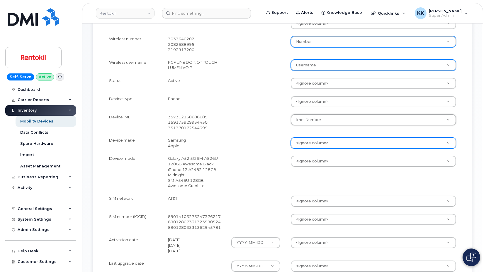
click at [319, 146] on body "Rentokil Support Alerts Knowledge Base Quicklinks Suspend / Cancel Device Chang…" at bounding box center [243, 110] width 486 height 579
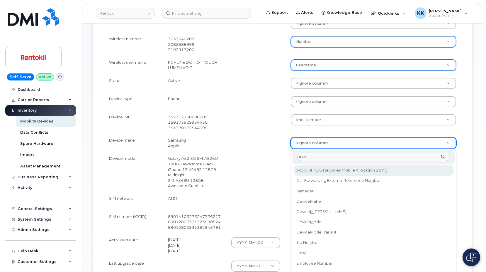
type input "make"
select select "device_make_id"
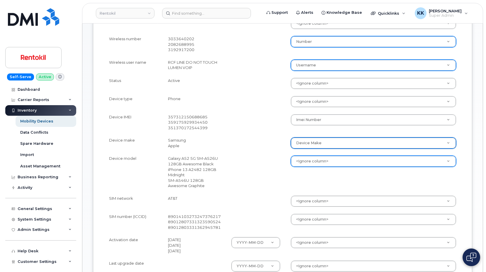
click at [314, 159] on body "Rentokil Support Alerts Knowledge Base Quicklinks Suspend / Cancel Device Chang…" at bounding box center [243, 110] width 486 height 579
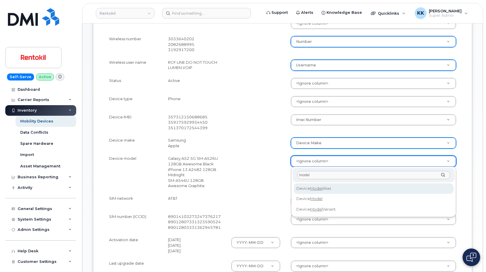
type input "model"
select select "device_model_alias"
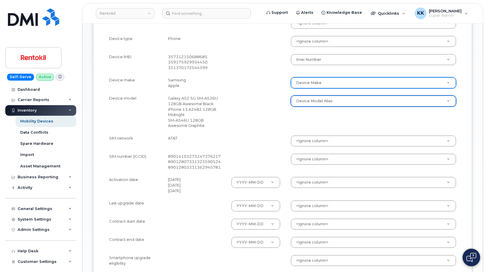
scroll to position [269, 0]
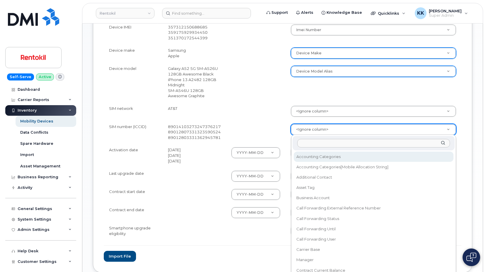
click at [311, 133] on body "Rentokil Support Alerts Knowledge Base Quicklinks Suspend / Cancel Device Chang…" at bounding box center [243, 20] width 486 height 579
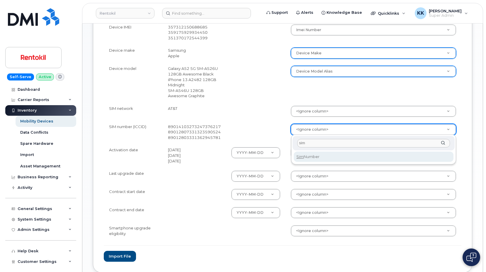
type input "sim"
select select "sim_number"
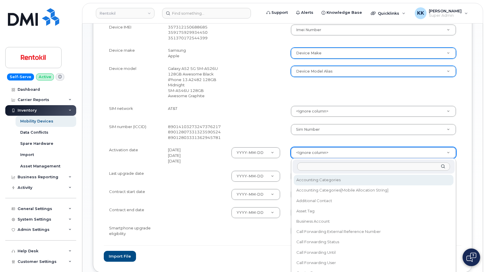
click at [311, 156] on body "Rentokil Support Alerts Knowledge Base Quicklinks Suspend / Cancel Device Chang…" at bounding box center [243, 20] width 486 height 579
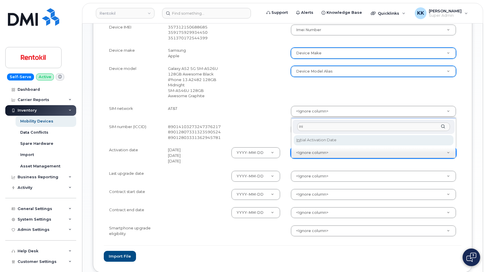
type input "ini"
select select "initial_activation_date"
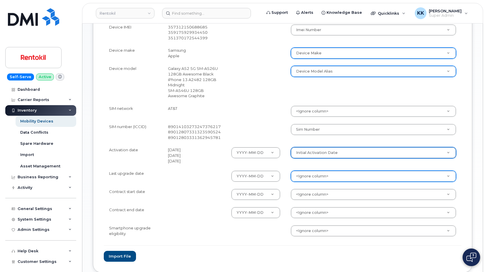
click at [320, 175] on body "Rentokil Support Alerts Knowledge Base Quicklinks Suspend / Cancel Device Chang…" at bounding box center [243, 20] width 486 height 579
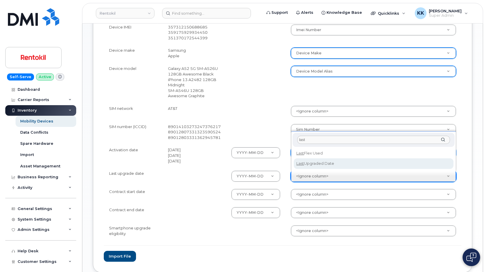
type input "last"
select select "last_upgraded_date"
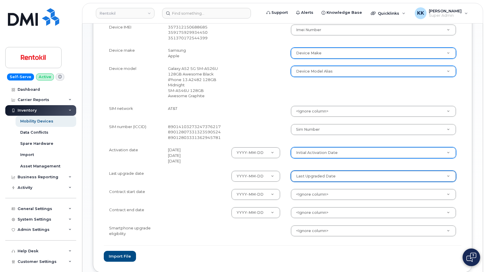
click at [315, 193] on body "Rentokil Support Alerts Knowledge Base Quicklinks Suspend / Cancel Device Chang…" at bounding box center [243, 20] width 486 height 579
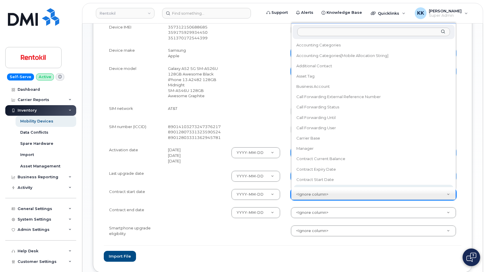
scroll to position [5, 0]
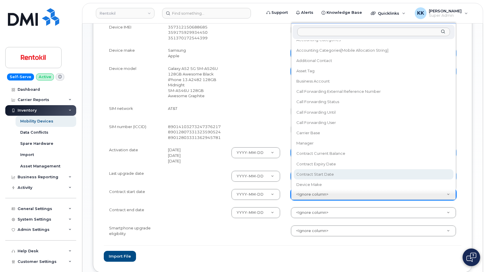
select select "contract_start_date"
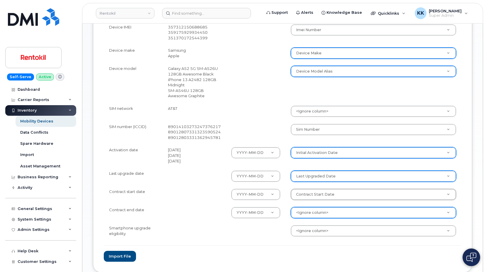
click at [324, 211] on body "Rentokil Support Alerts Knowledge Base Quicklinks Suspend / Cancel Device Chang…" at bounding box center [243, 20] width 486 height 579
select select "contract_expiry_date"
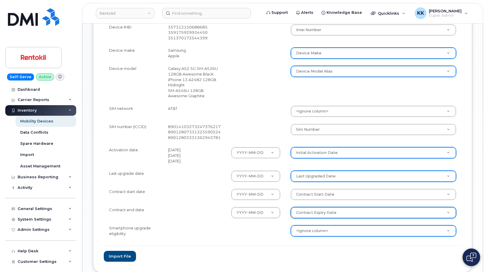
click at [318, 229] on body "Rentokil Support Alerts Knowledge Base Quicklinks Suspend / Cancel Device Chang…" at bounding box center [243, 20] width 486 height 579
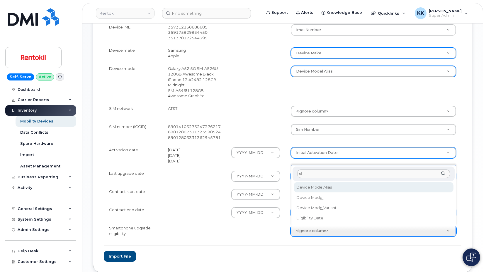
type input "eli"
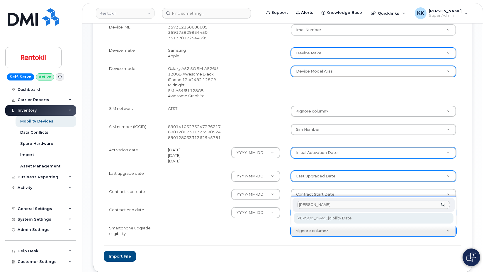
select select "eligibility_date"
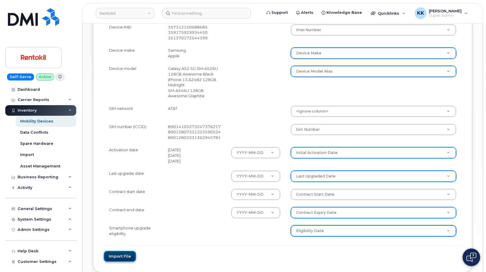
click at [132, 255] on button "Import file" at bounding box center [120, 255] width 32 height 11
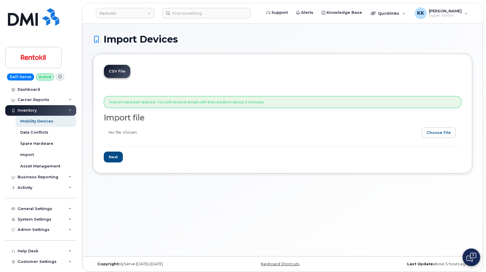
click at [231, 218] on div "Import Devices CSV File Import has been started. You will receive email with th…" at bounding box center [282, 139] width 401 height 232
click at [128, 12] on link "Rentokil" at bounding box center [125, 13] width 59 height 11
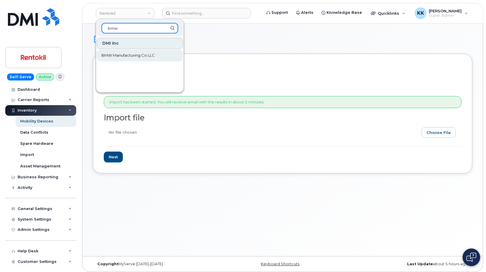
type input "bmw"
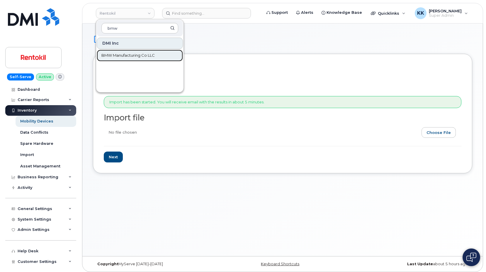
click at [122, 55] on span "BMW Manufacturing Co LLC" at bounding box center [127, 55] width 53 height 6
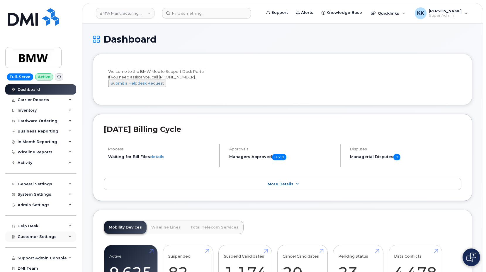
click at [34, 235] on span "Customer Settings" at bounding box center [37, 236] width 39 height 4
click at [28, 109] on div "Inventory" at bounding box center [27, 110] width 19 height 5
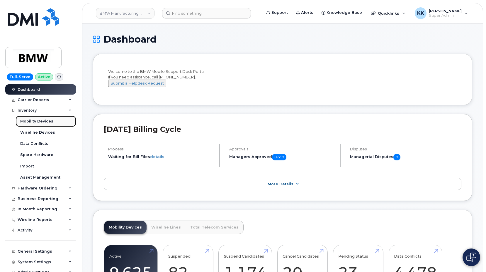
click at [28, 121] on div "Mobility Devices" at bounding box center [36, 120] width 33 height 5
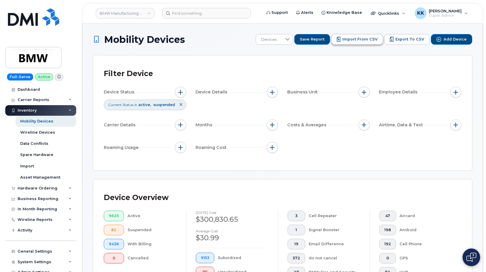
click at [352, 43] on button "Import from CSV" at bounding box center [357, 39] width 52 height 11
